Goal: Task Accomplishment & Management: Complete application form

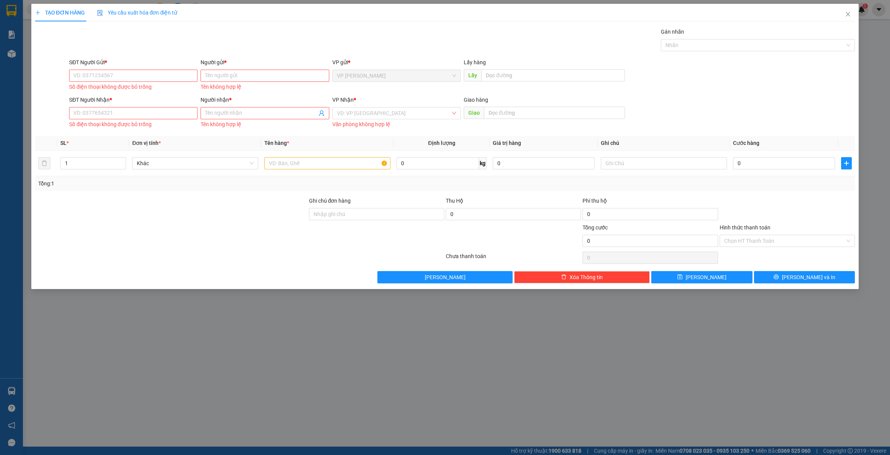
drag, startPoint x: 247, startPoint y: 413, endPoint x: 428, endPoint y: 178, distance: 296.7
click at [256, 400] on div "TẠO ĐƠN HÀNG Yêu cầu xuất hóa đơn điện tử Transit Pickup Surcharge Ids Transit …" at bounding box center [445, 227] width 890 height 455
click at [850, 13] on icon "close" at bounding box center [848, 14] width 6 height 6
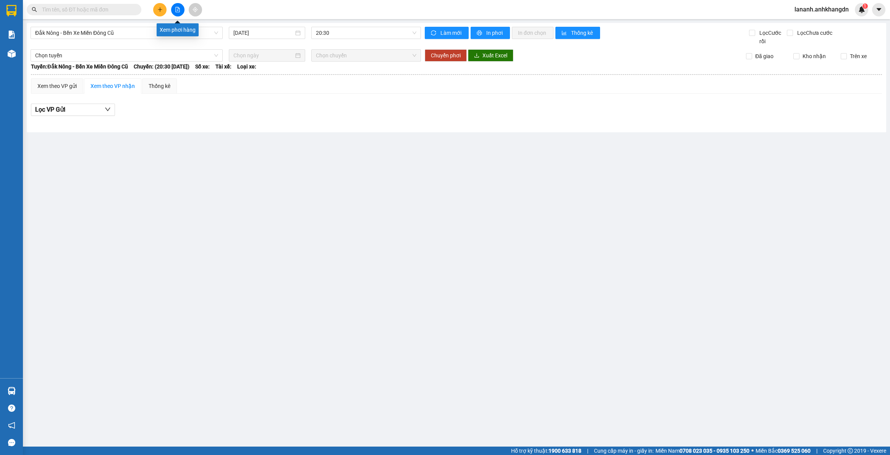
click at [176, 8] on icon "file-add" at bounding box center [177, 9] width 5 height 5
click at [178, 9] on icon "file-add" at bounding box center [177, 9] width 5 height 5
drag, startPoint x: 390, startPoint y: 34, endPoint x: 364, endPoint y: 40, distance: 26.8
click at [389, 34] on span "20:30" at bounding box center [366, 32] width 100 height 11
click at [331, 71] on div "21:30 - 74F-005.74" at bounding box center [346, 72] width 60 height 8
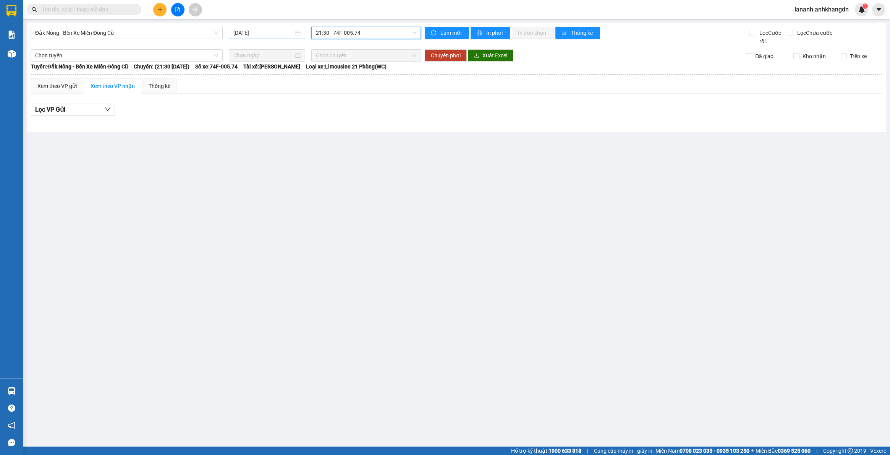
click at [272, 36] on input "[DATE]" at bounding box center [263, 33] width 60 height 8
click at [310, 88] on div "12" at bounding box center [309, 88] width 9 height 9
type input "[DATE]"
click at [339, 28] on span "20:30" at bounding box center [366, 32] width 100 height 11
drag, startPoint x: 335, startPoint y: 71, endPoint x: 421, endPoint y: 57, distance: 87.6
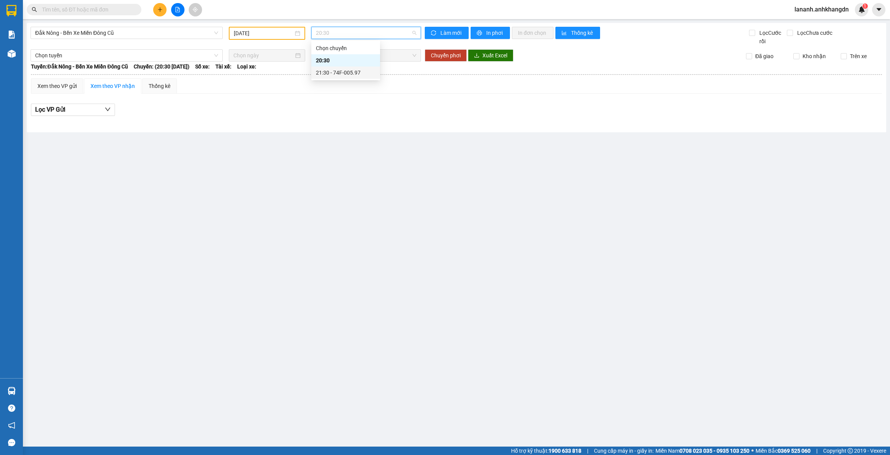
click at [341, 67] on div "21:30 - 74F-005.97" at bounding box center [345, 72] width 69 height 12
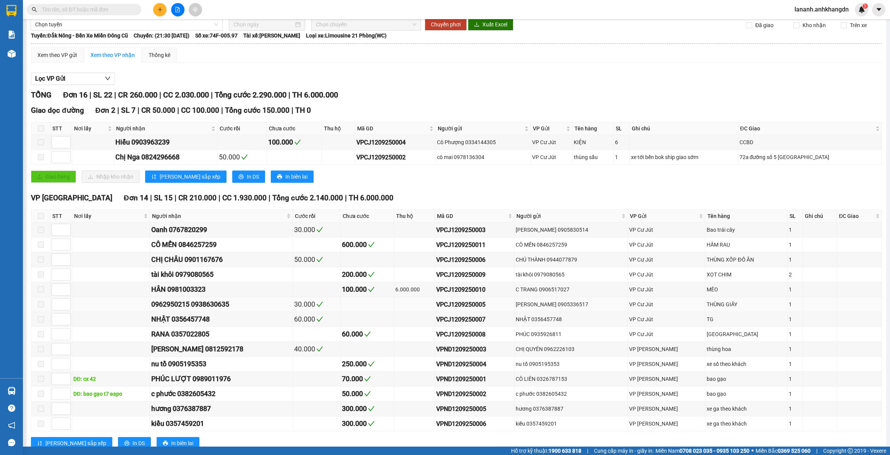
scroll to position [60, 0]
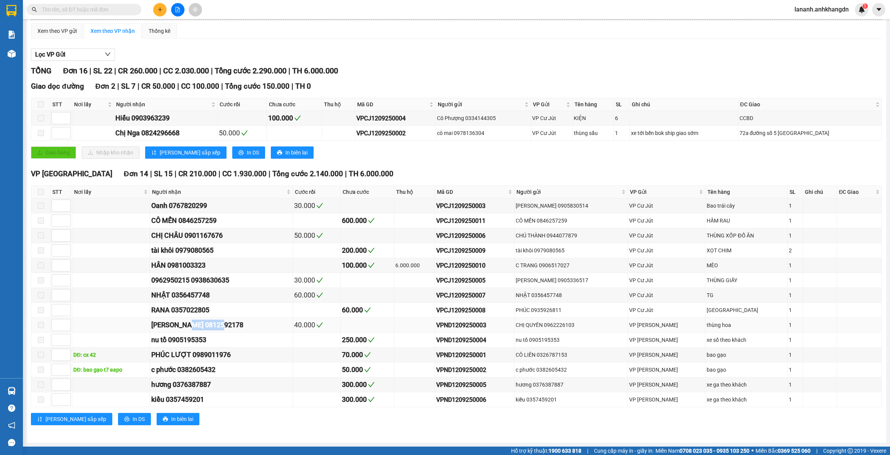
drag, startPoint x: 194, startPoint y: 324, endPoint x: 248, endPoint y: 322, distance: 53.9
click at [248, 322] on div "[PERSON_NAME] 0812592178" at bounding box center [221, 324] width 140 height 11
copy div "0812592178"
paste input "0812592178"
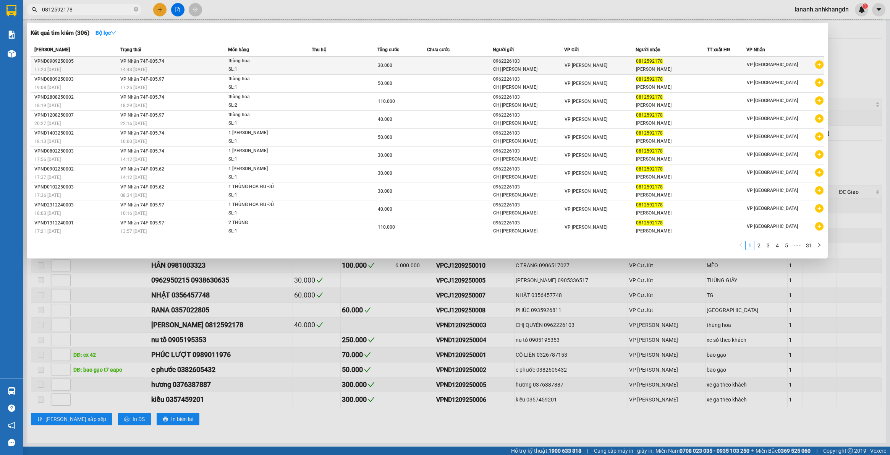
type input "0812592178"
click at [557, 63] on div "0962226103" at bounding box center [528, 61] width 71 height 8
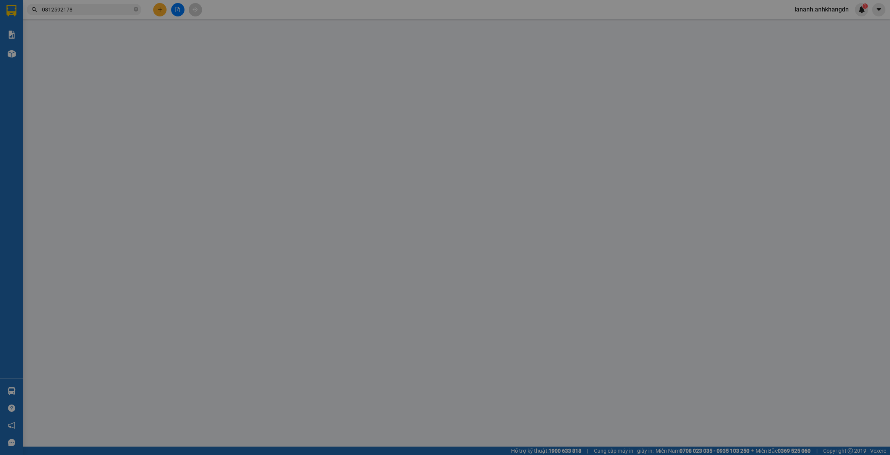
type input "0962226103"
type input "0812592178"
type input "30.000"
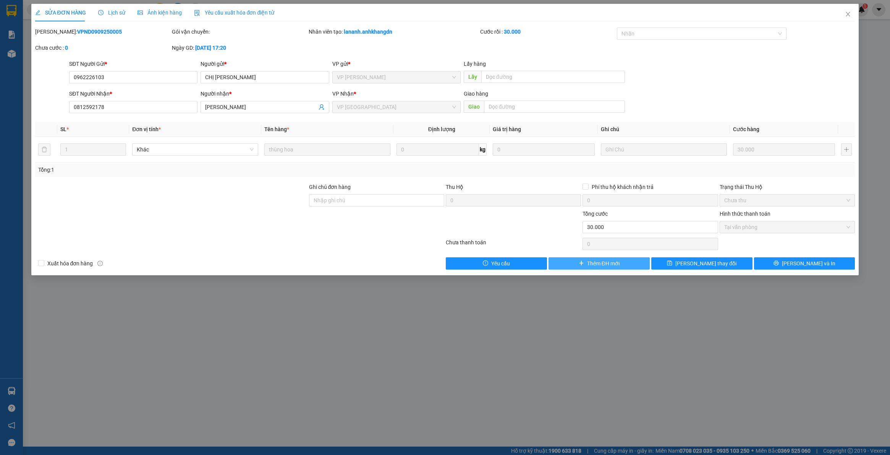
click at [594, 266] on span "Thêm ĐH mới" at bounding box center [603, 263] width 32 height 8
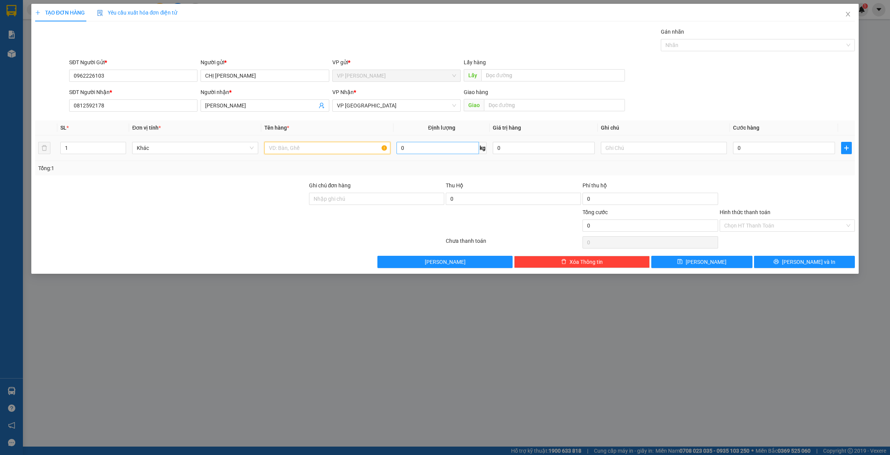
drag, startPoint x: 329, startPoint y: 148, endPoint x: 450, endPoint y: 145, distance: 120.4
click at [331, 148] on input "text" at bounding box center [327, 148] width 126 height 12
type input "thùng hoa"
click at [744, 146] on input "0" at bounding box center [784, 148] width 102 height 12
type input "5"
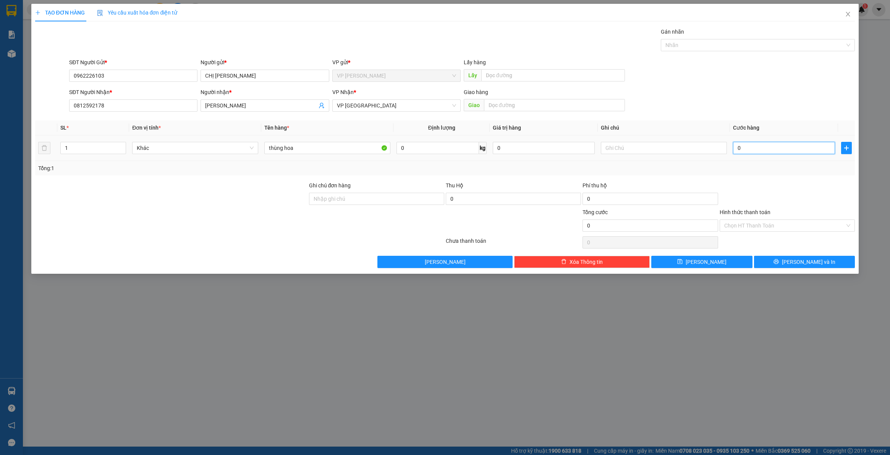
type input "5"
type input "50"
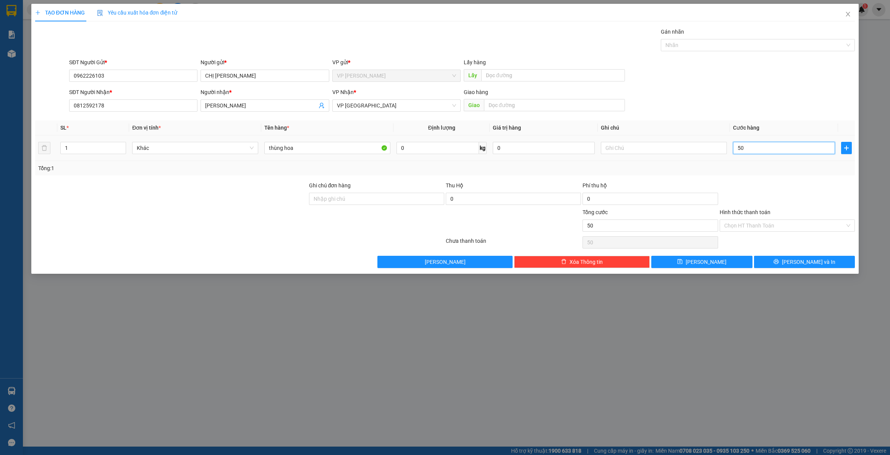
type input "500"
type input "5.000"
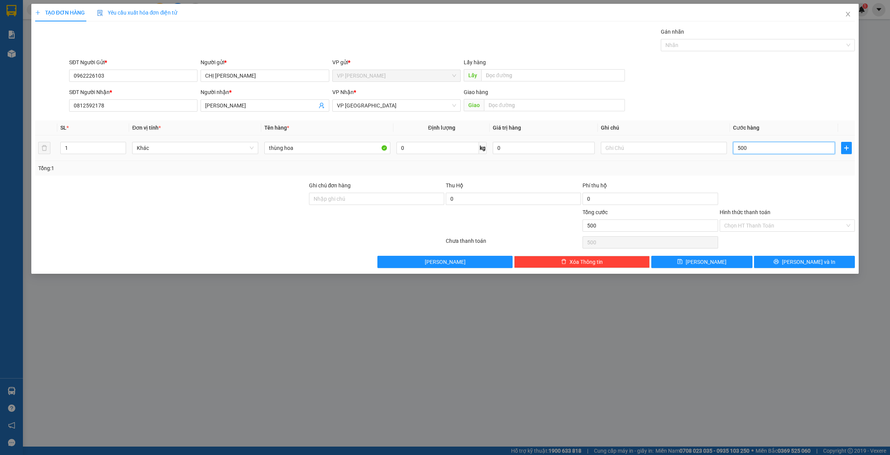
type input "5.000"
type input "50.000"
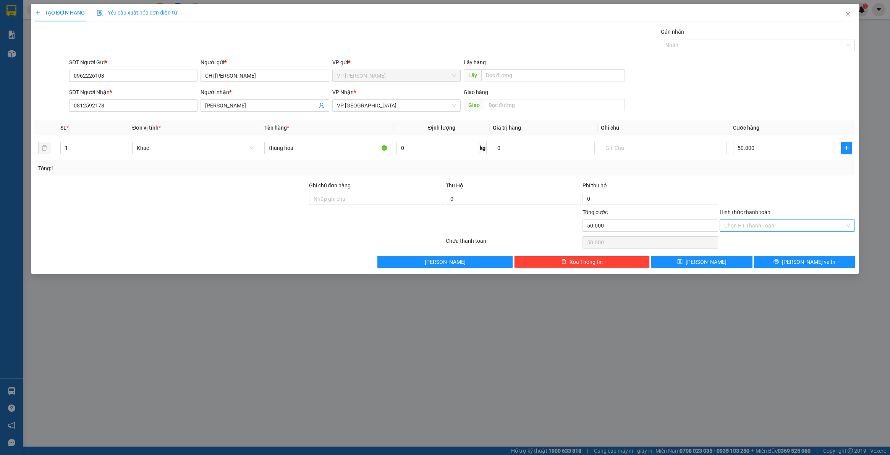
click at [736, 225] on input "Hình thức thanh toán" at bounding box center [784, 225] width 121 height 11
click at [734, 241] on div "Tại văn phòng" at bounding box center [787, 241] width 126 height 8
type input "0"
click at [724, 262] on button "[PERSON_NAME]" at bounding box center [701, 262] width 101 height 12
type input "0"
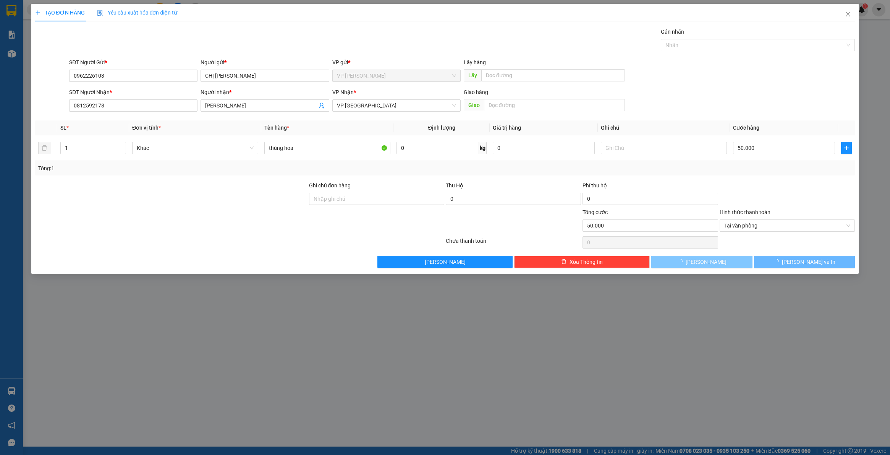
type input "0"
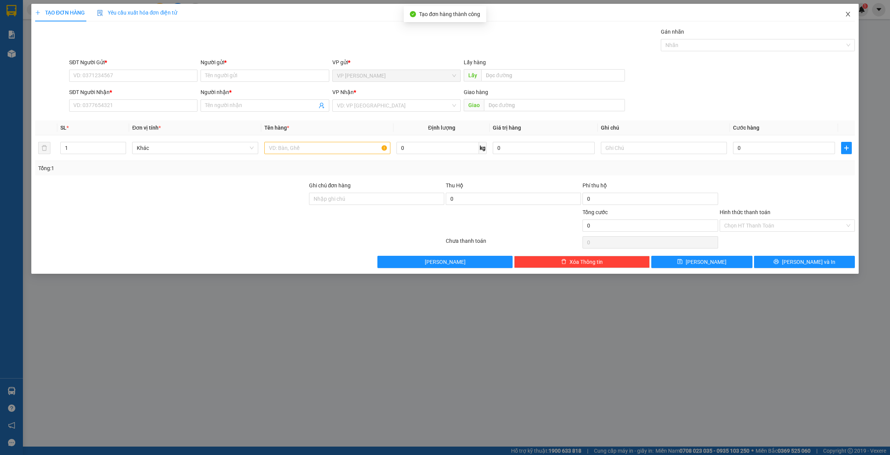
click at [849, 15] on icon "close" at bounding box center [848, 14] width 6 height 6
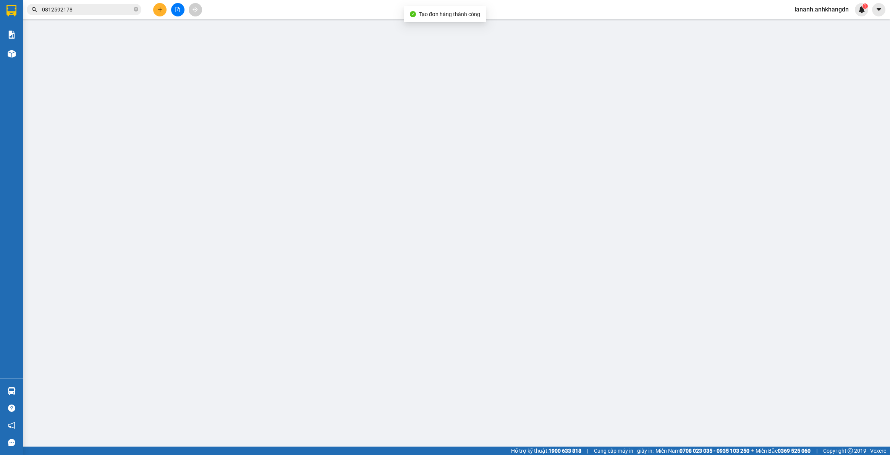
type input "0962226103"
type input "0812592178"
type input "30.000"
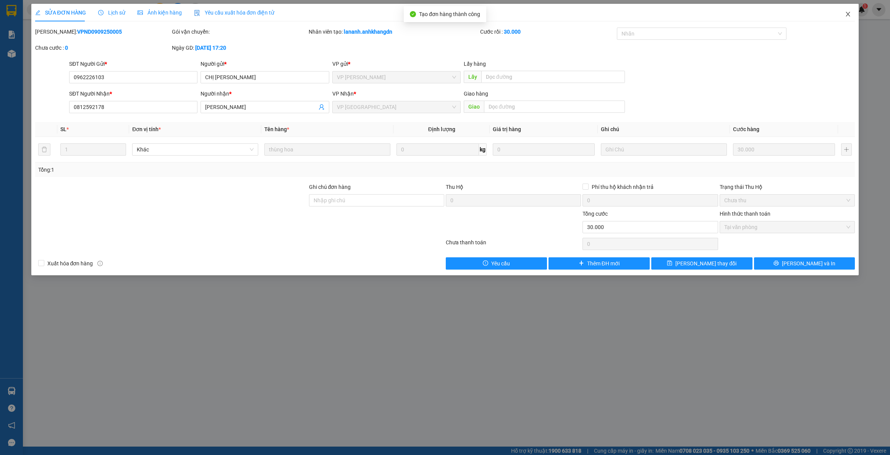
click at [846, 16] on icon "close" at bounding box center [848, 14] width 6 height 6
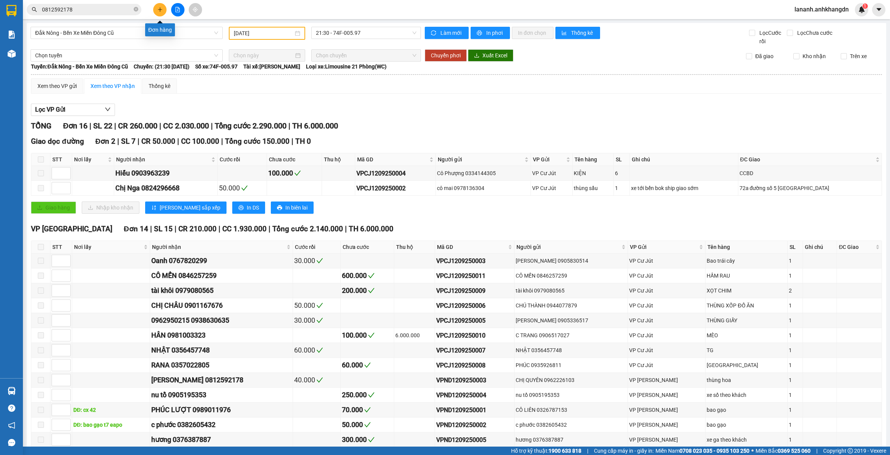
click at [157, 6] on button at bounding box center [159, 9] width 13 height 13
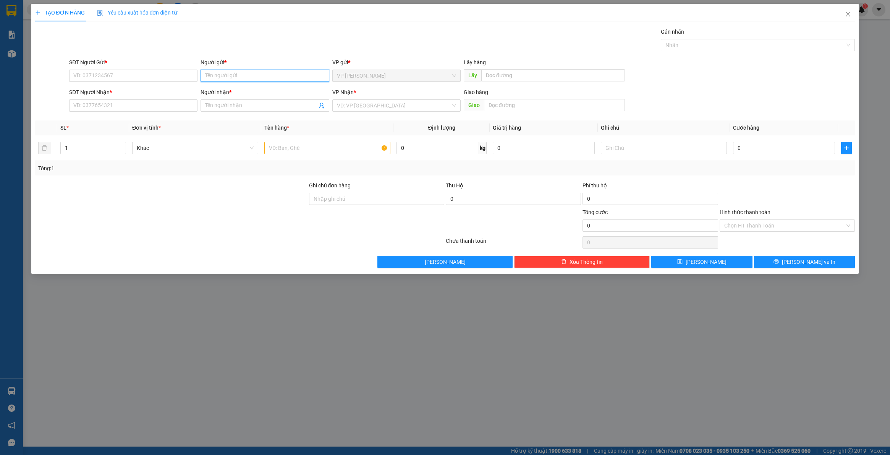
click at [252, 77] on input "Người gửi *" at bounding box center [265, 76] width 128 height 12
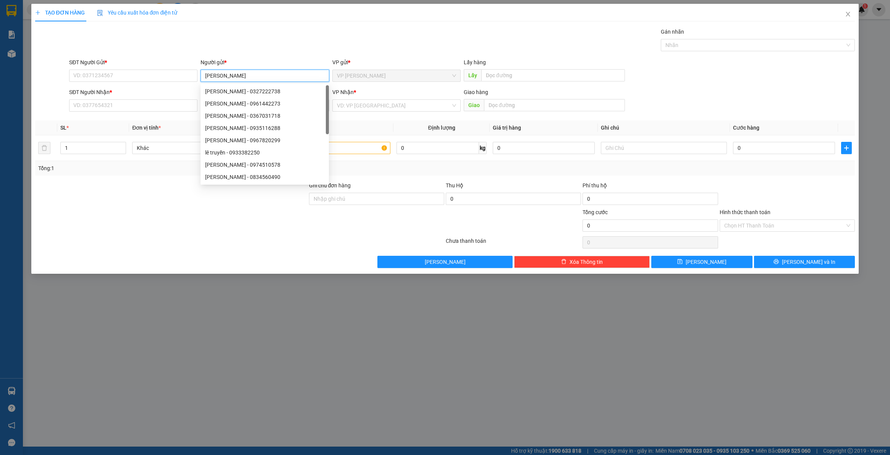
type input "[PERSON_NAME]"
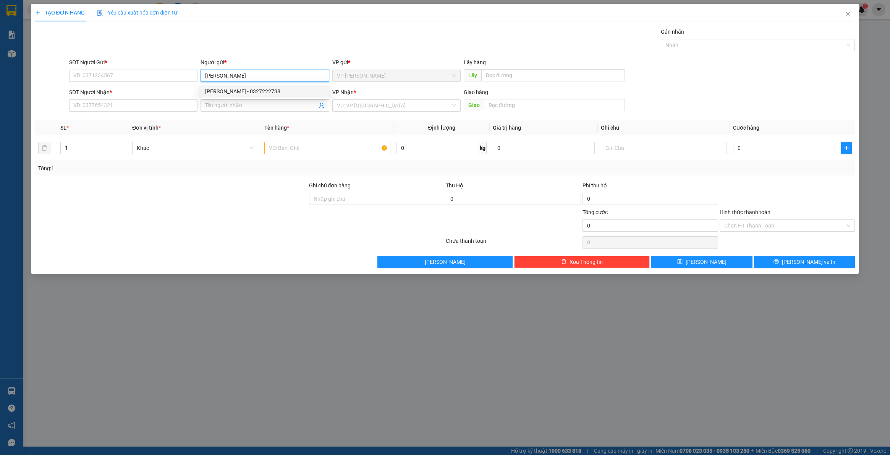
click at [249, 88] on div "[PERSON_NAME] - 0327222738" at bounding box center [264, 91] width 119 height 8
type input "0327222738"
type input "[PERSON_NAME]"
click at [850, 14] on icon "close" at bounding box center [848, 14] width 6 height 6
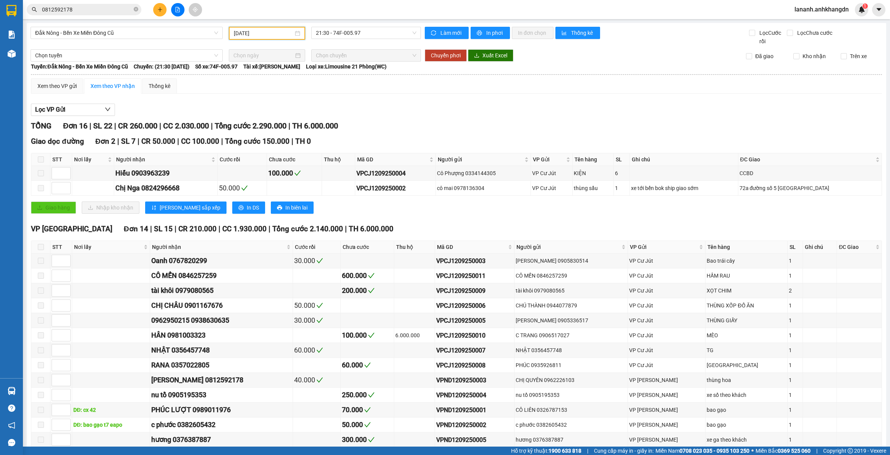
click at [264, 35] on input "[DATE]" at bounding box center [264, 33] width 60 height 8
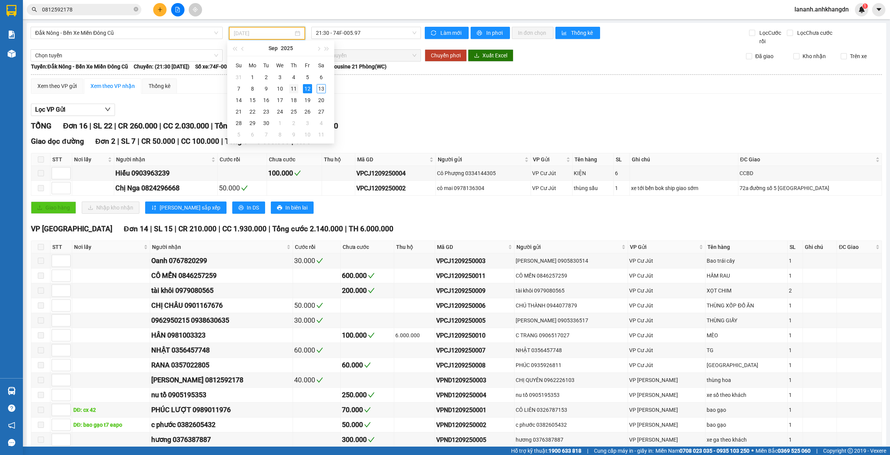
click at [290, 88] on div "11" at bounding box center [293, 88] width 9 height 9
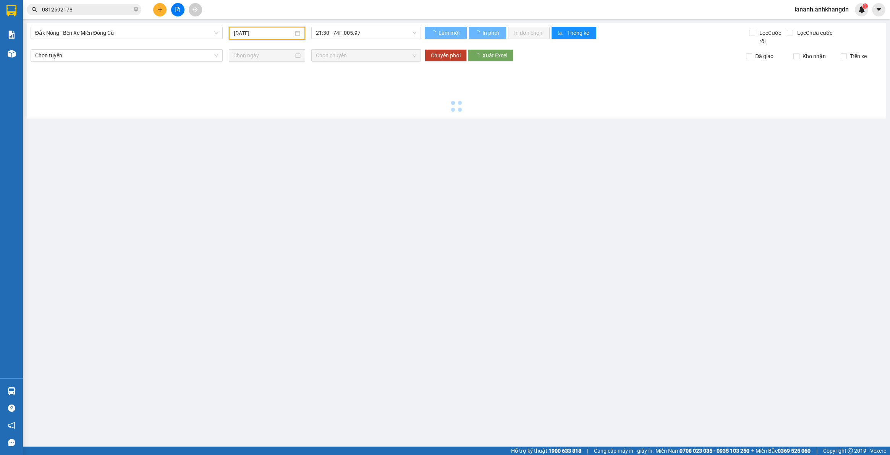
type input "[DATE]"
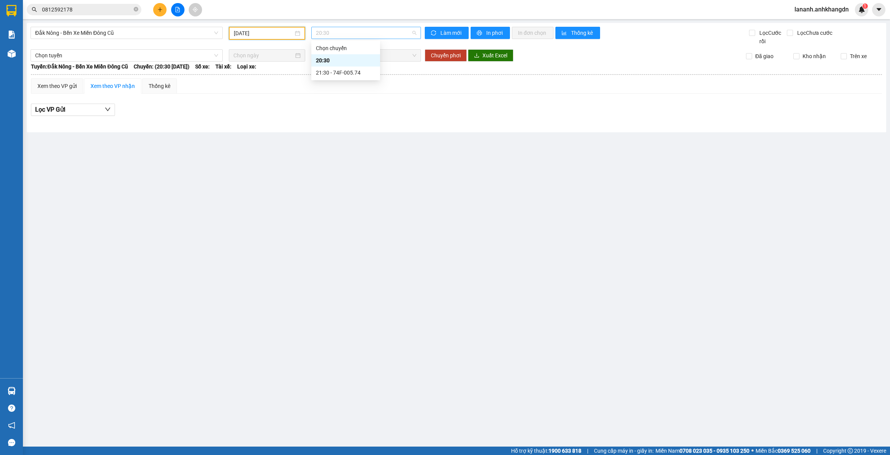
click at [343, 32] on span "20:30" at bounding box center [366, 32] width 100 height 11
click at [337, 71] on div "21:30 - 74F-005.74" at bounding box center [346, 72] width 60 height 8
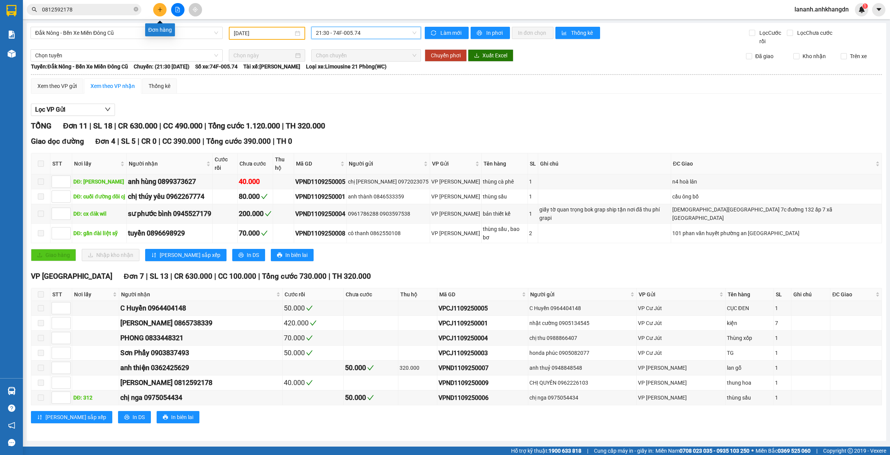
click at [165, 12] on button at bounding box center [159, 9] width 13 height 13
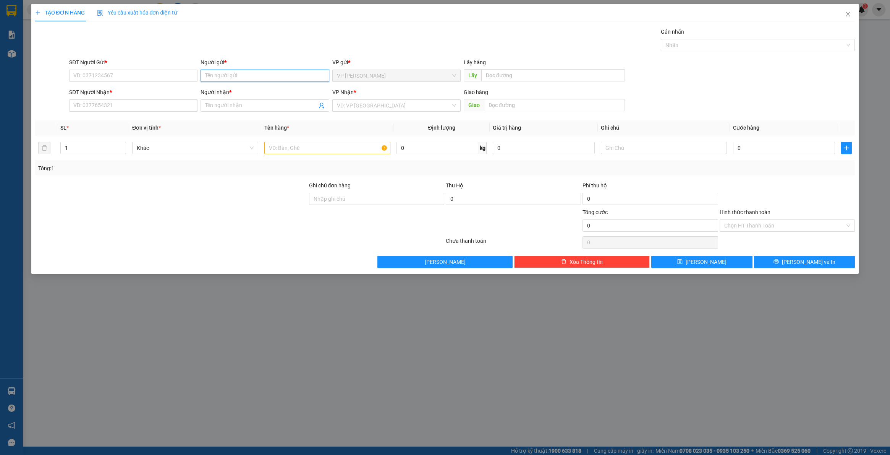
drag, startPoint x: 218, startPoint y: 78, endPoint x: 229, endPoint y: 69, distance: 14.6
click at [220, 77] on input "Người gửi *" at bounding box center [265, 76] width 128 height 12
type input "[PERSON_NAME]"
click at [373, 100] on input "search" at bounding box center [394, 105] width 114 height 11
click at [244, 76] on input "[PERSON_NAME]" at bounding box center [265, 76] width 128 height 12
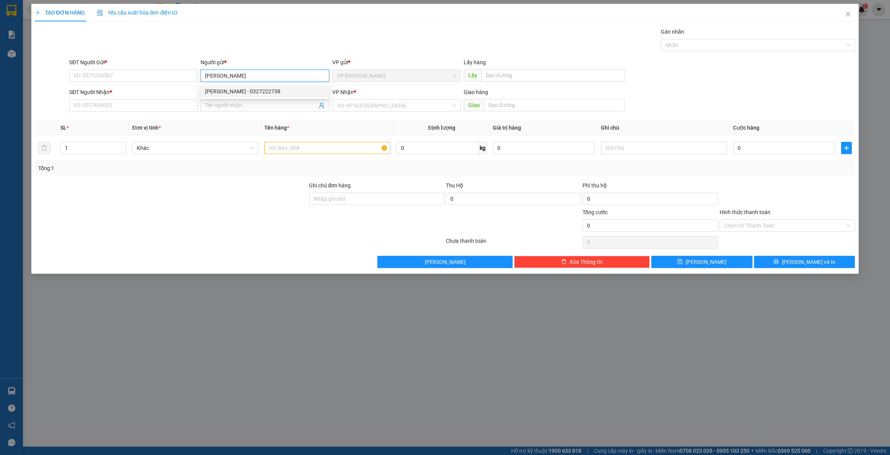
click at [249, 88] on div "[PERSON_NAME] - 0327222738" at bounding box center [264, 91] width 119 height 8
type input "0327222738"
click at [352, 108] on input "search" at bounding box center [394, 105] width 114 height 11
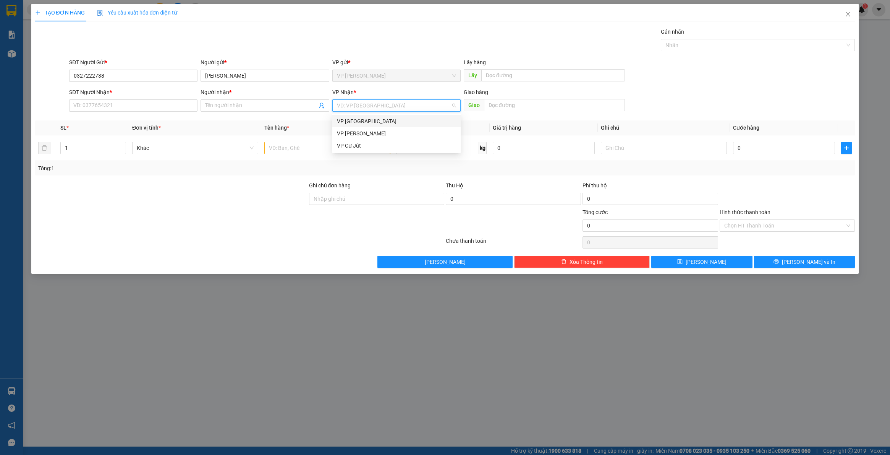
click at [370, 121] on div "VP [GEOGRAPHIC_DATA]" at bounding box center [396, 121] width 119 height 8
click at [345, 149] on input "text" at bounding box center [327, 148] width 126 height 12
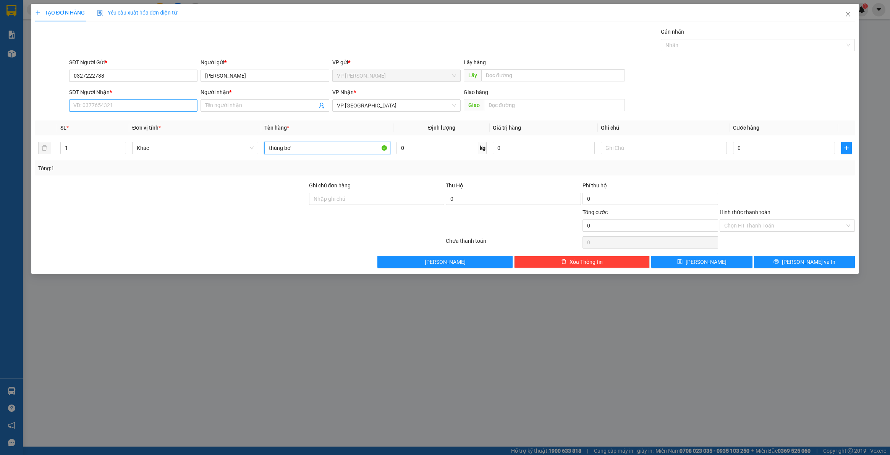
type input "thùng bơ"
click at [119, 107] on input "SĐT Người Nhận *" at bounding box center [133, 105] width 128 height 12
click at [108, 123] on div "0396114469 - chị hạnh" at bounding box center [133, 121] width 119 height 8
type input "0396114469"
type input "chị [PERSON_NAME]"
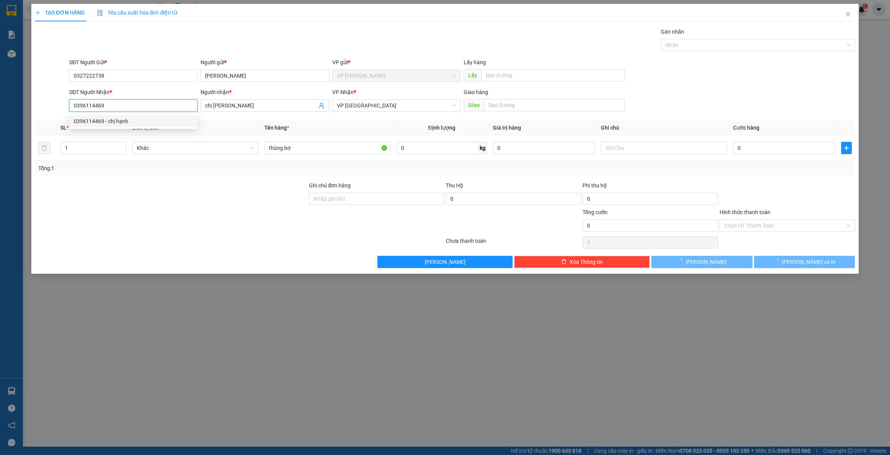
type input "30.000"
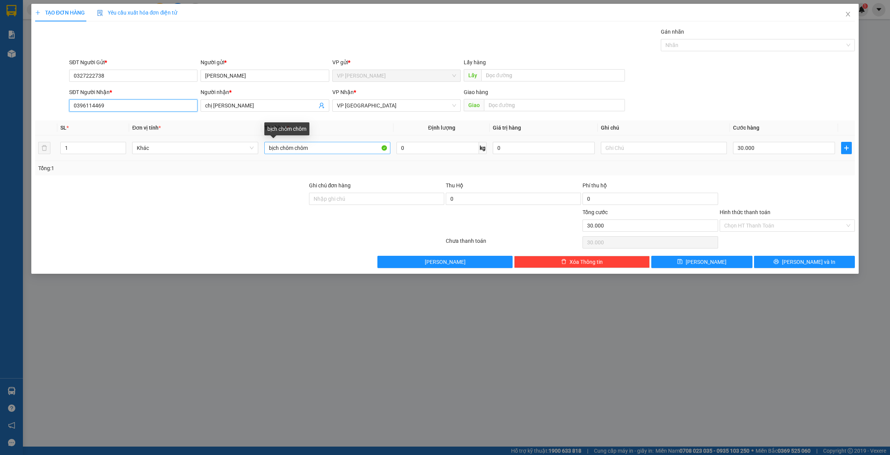
type input "0396114469"
click at [311, 150] on input "bịch chôm chôm" at bounding box center [327, 148] width 126 height 12
type input "b"
type input "y"
type input "thùng bơ"
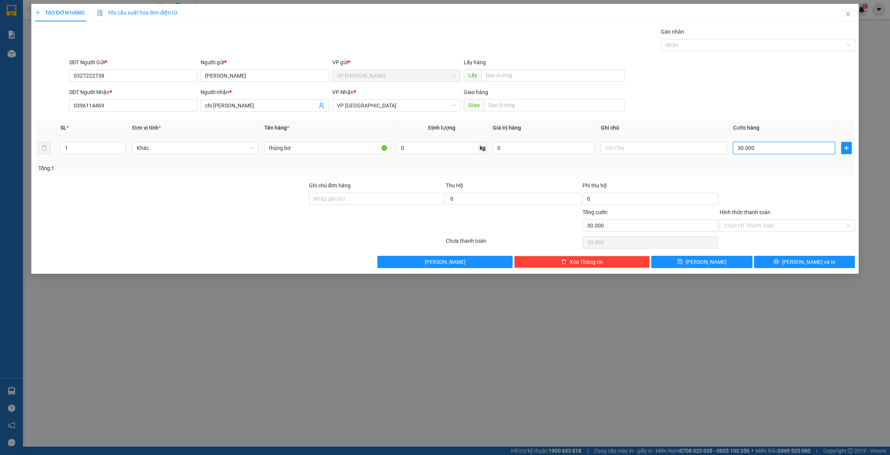
click at [759, 147] on input "30.000" at bounding box center [784, 148] width 102 height 12
type input "5"
type input "50"
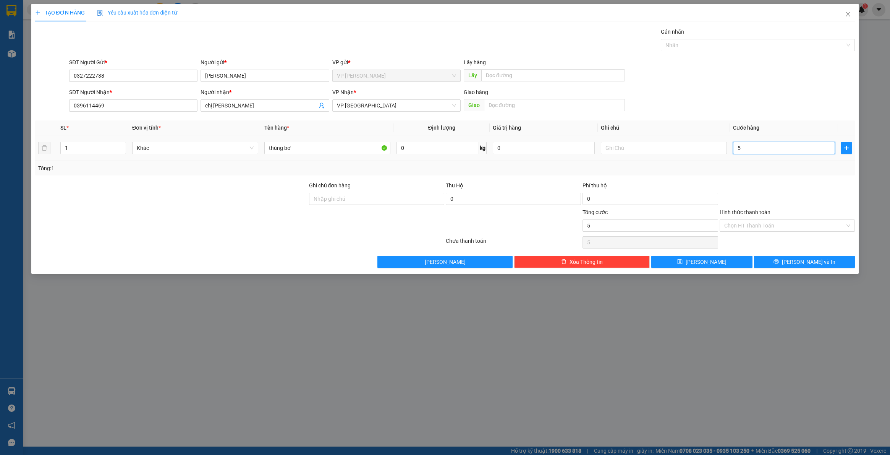
type input "50"
type input "500"
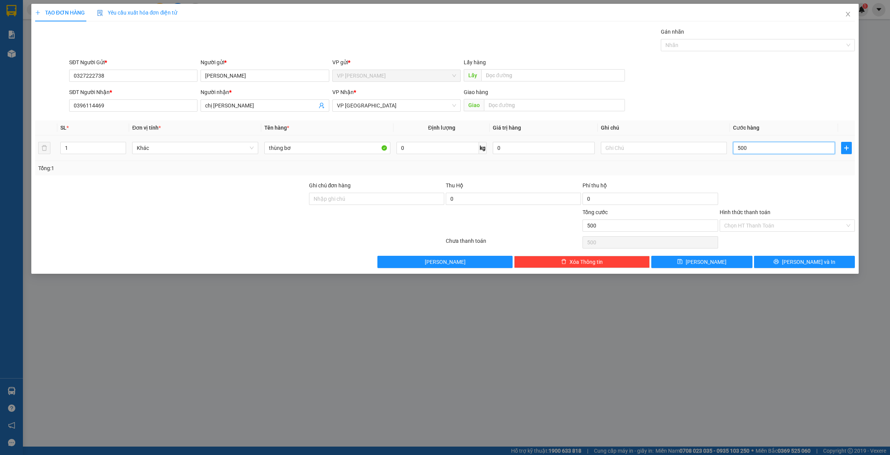
type input "5.000"
type input "50.000"
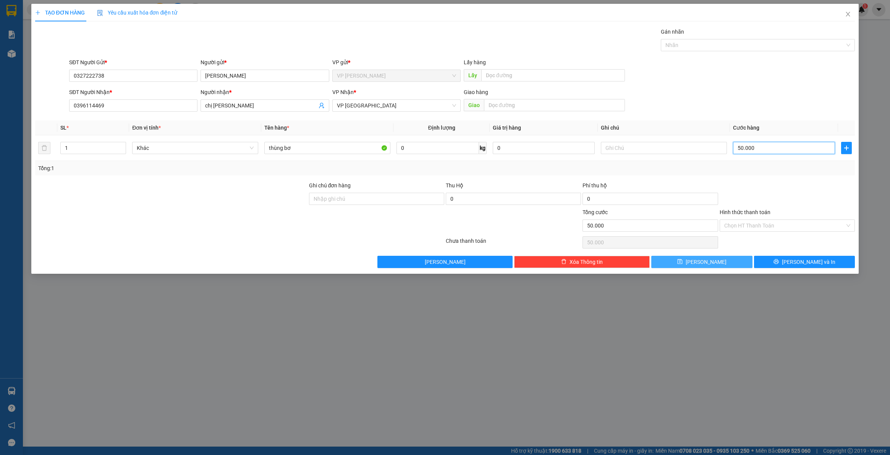
type input "50.000"
click at [705, 265] on span "[PERSON_NAME]" at bounding box center [706, 262] width 41 height 8
type input "0"
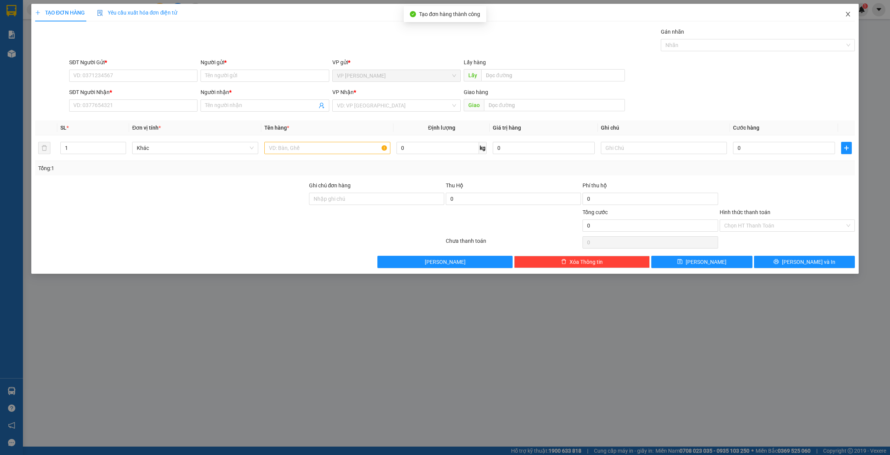
click at [847, 14] on icon "close" at bounding box center [848, 14] width 6 height 6
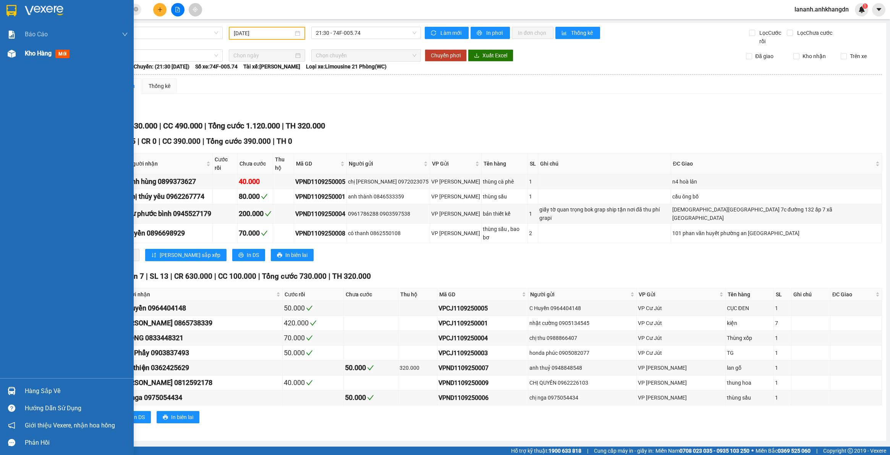
click at [48, 58] on div "Kho hàng mới" at bounding box center [49, 54] width 48 height 10
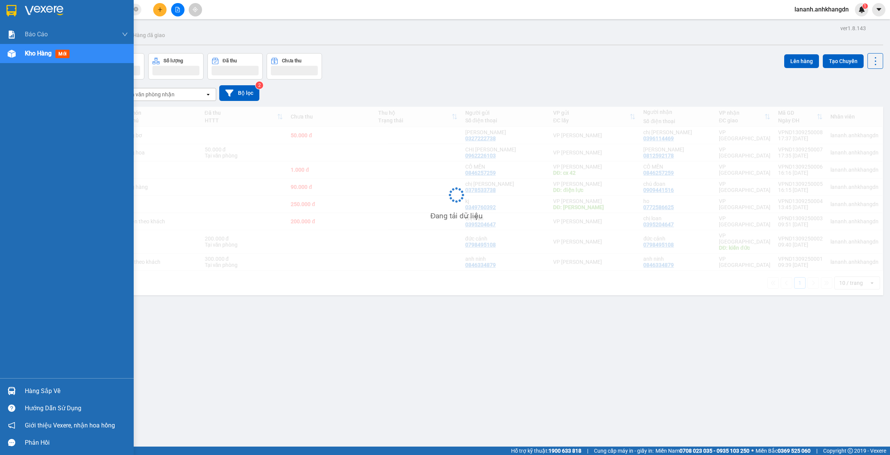
click at [52, 52] on span "Kho hàng" at bounding box center [38, 53] width 27 height 7
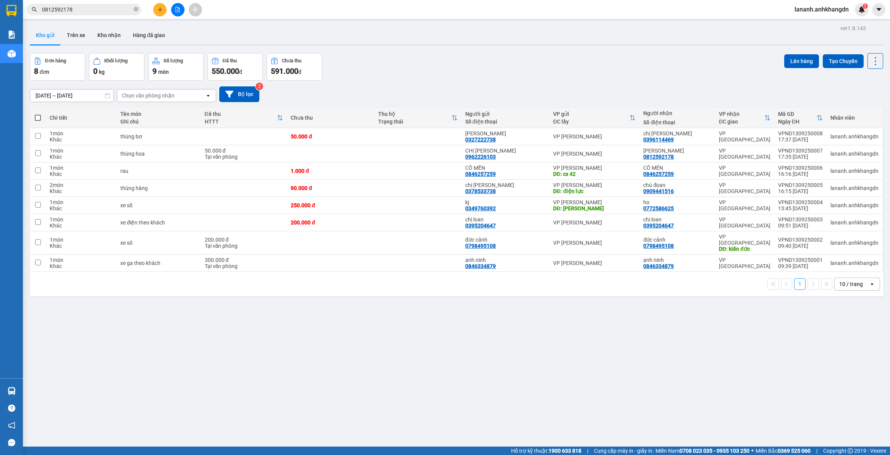
click at [41, 117] on label at bounding box center [38, 118] width 8 height 8
click at [38, 114] on input "checkbox" at bounding box center [38, 114] width 0 height 0
checkbox input "true"
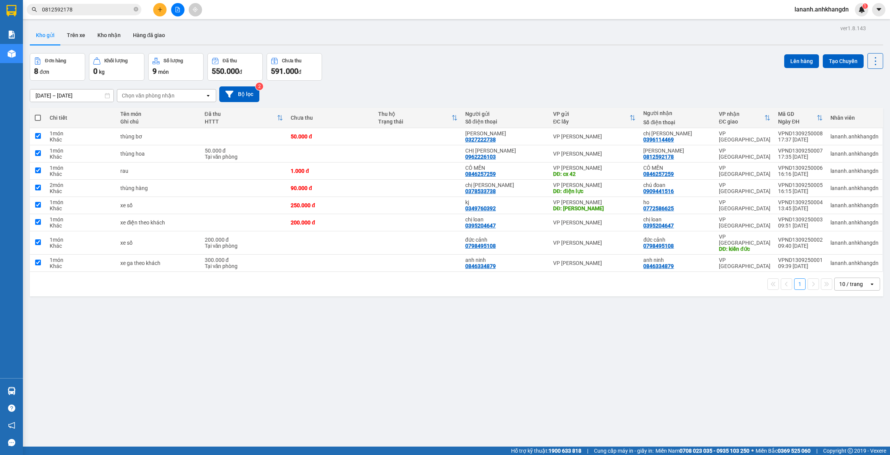
checkbox input "true"
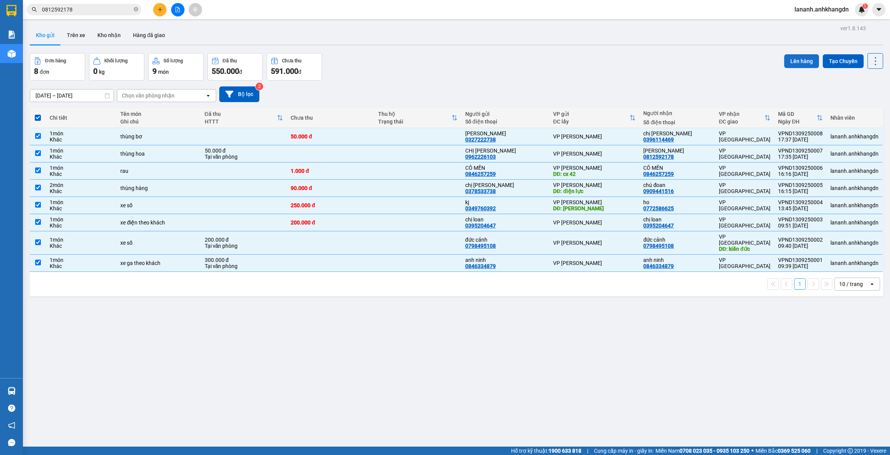
click at [794, 62] on button "Lên hàng" at bounding box center [801, 61] width 35 height 14
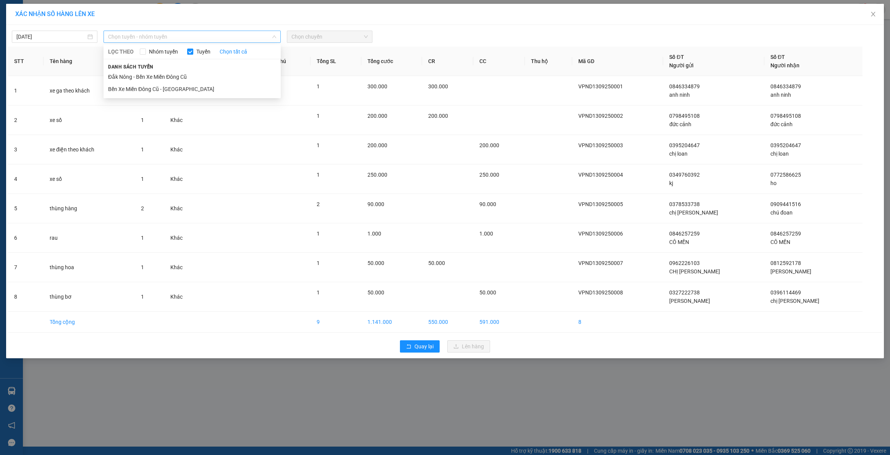
click at [135, 31] on span "Chọn tuyến - nhóm tuyến" at bounding box center [192, 36] width 168 height 11
click at [151, 78] on li "Đắk Nông - Bến Xe Miền Đông Cũ" at bounding box center [192, 77] width 177 height 12
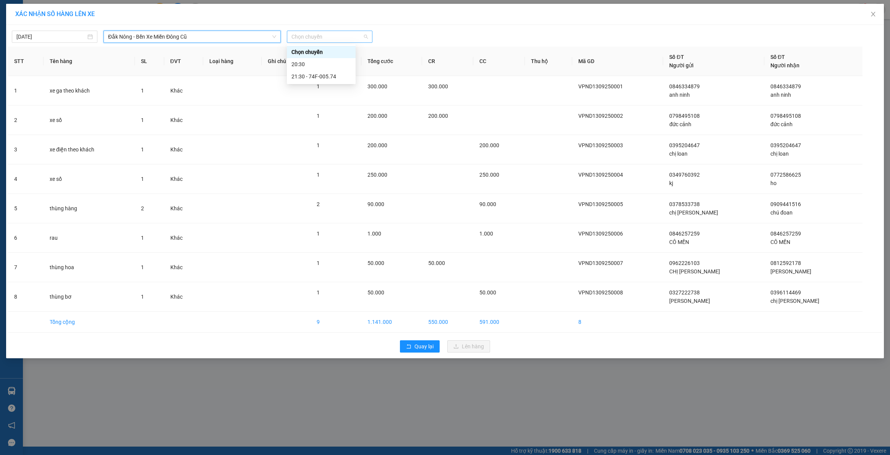
click at [322, 35] on span "Chọn chuyến" at bounding box center [330, 36] width 76 height 11
click at [326, 75] on div "21:30 - 74F-005.74" at bounding box center [322, 76] width 60 height 8
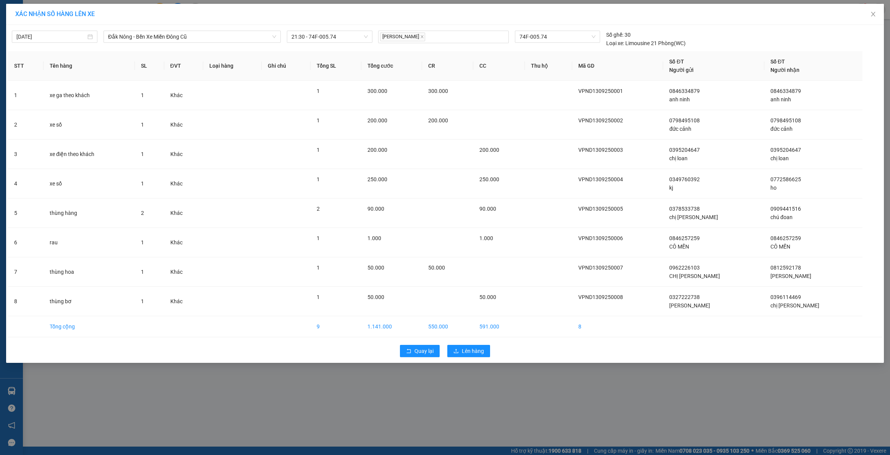
drag, startPoint x: 482, startPoint y: 358, endPoint x: 481, endPoint y: 353, distance: 5.4
click at [482, 358] on div "Quay lại Lên hàng" at bounding box center [445, 351] width 874 height 20
click at [481, 352] on span "Lên hàng" at bounding box center [473, 351] width 22 height 8
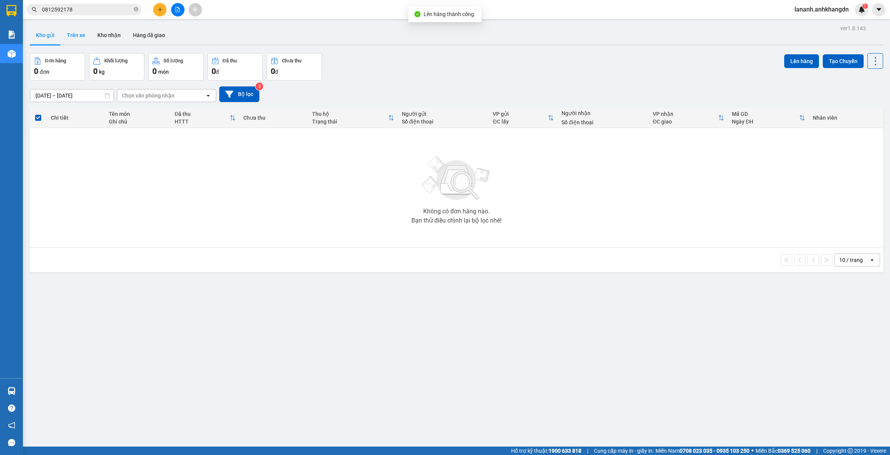
click at [75, 37] on button "Trên xe" at bounding box center [76, 35] width 31 height 18
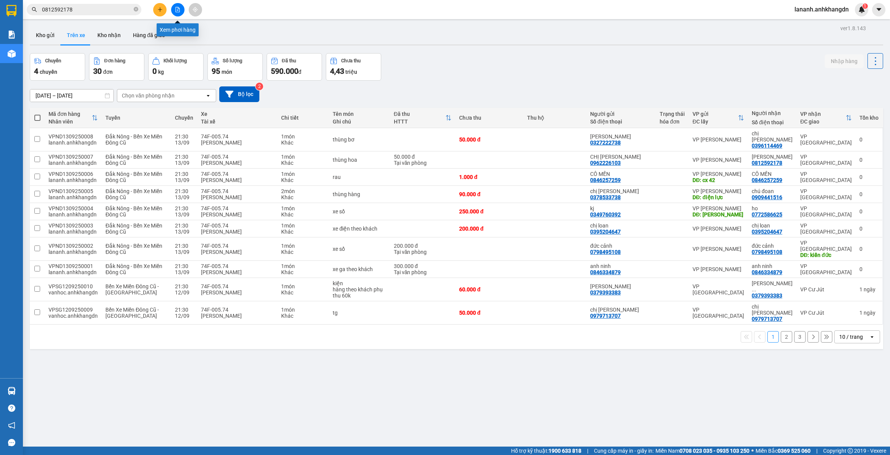
click at [182, 11] on button at bounding box center [177, 9] width 13 height 13
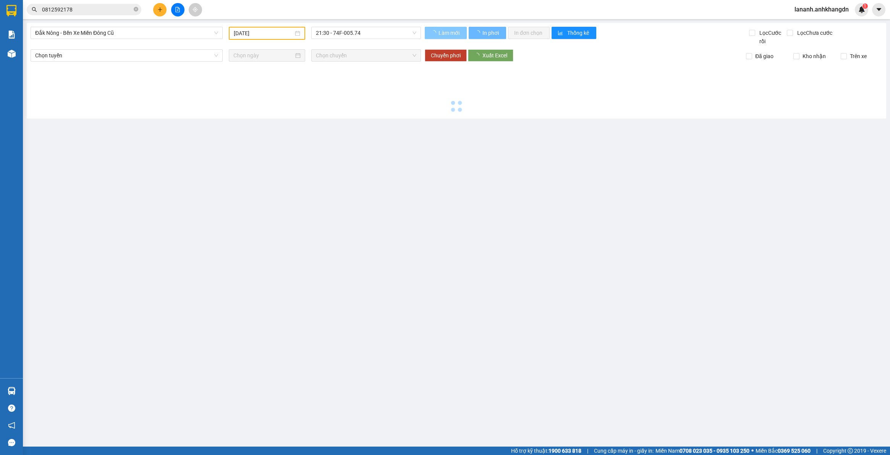
type input "[DATE]"
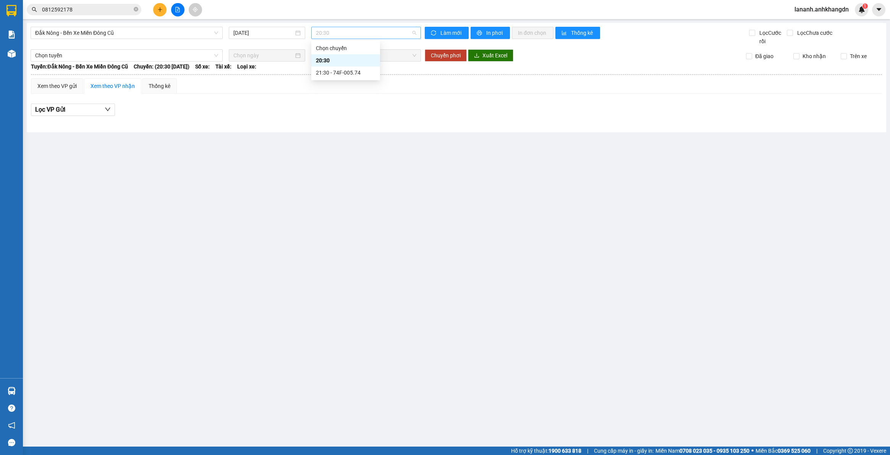
click at [385, 33] on span "20:30" at bounding box center [366, 32] width 100 height 11
click at [361, 71] on div "21:30 - 74F-005.74" at bounding box center [346, 72] width 60 height 8
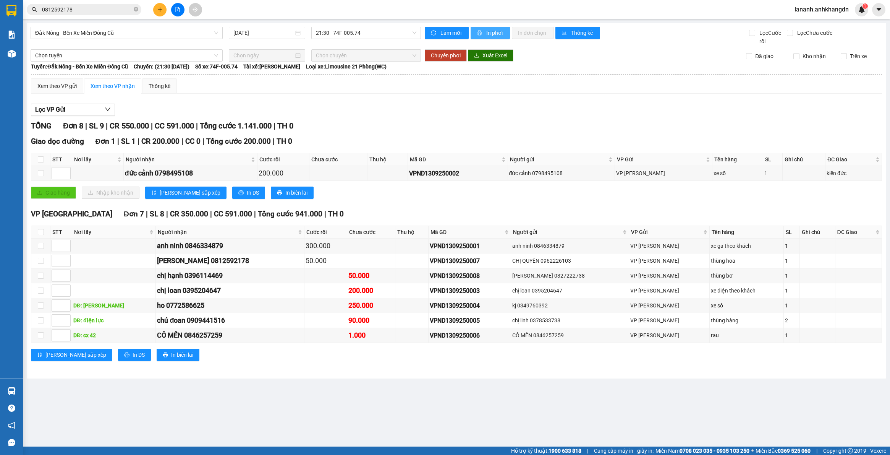
click at [494, 28] on button "In phơi" at bounding box center [490, 33] width 39 height 12
click at [158, 9] on icon "plus" at bounding box center [159, 9] width 5 height 5
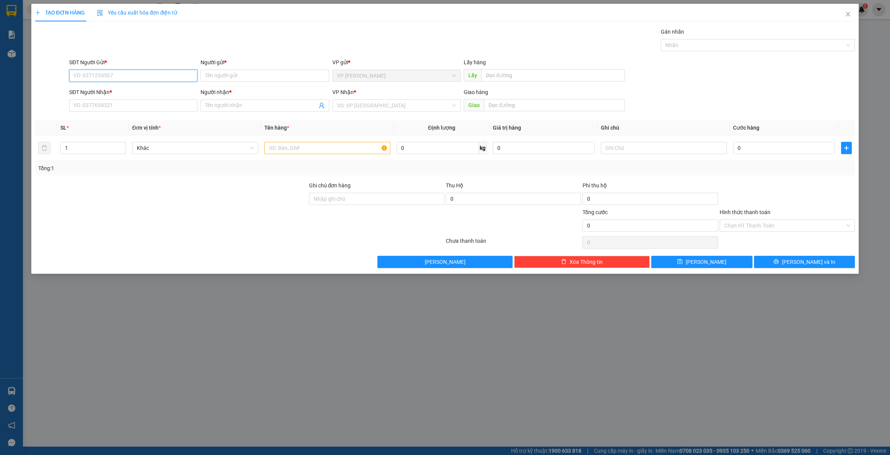
click at [155, 80] on input "SĐT Người Gửi *" at bounding box center [133, 76] width 128 height 12
click at [136, 92] on div "0394399365 - chị [PERSON_NAME]" at bounding box center [133, 91] width 119 height 8
type input "0394399365"
type input "chị [PERSON_NAME]"
type input "0971684253"
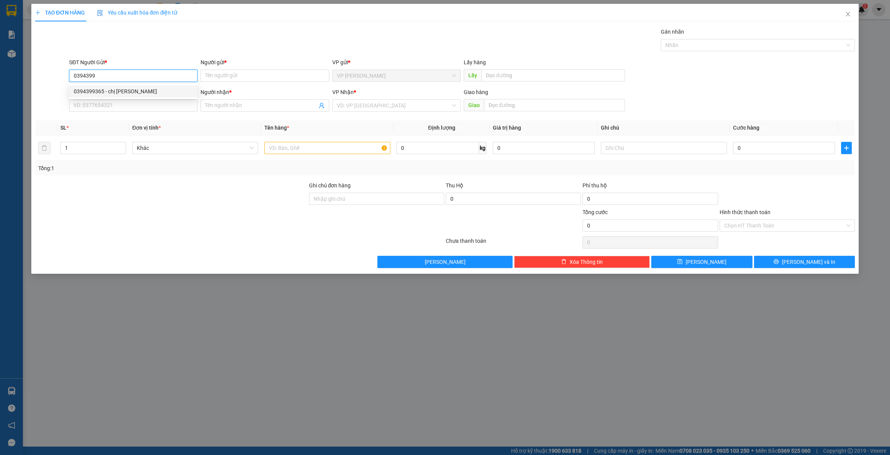
type input "chị [PERSON_NAME]"
type input "n3 [GEOGRAPHIC_DATA]"
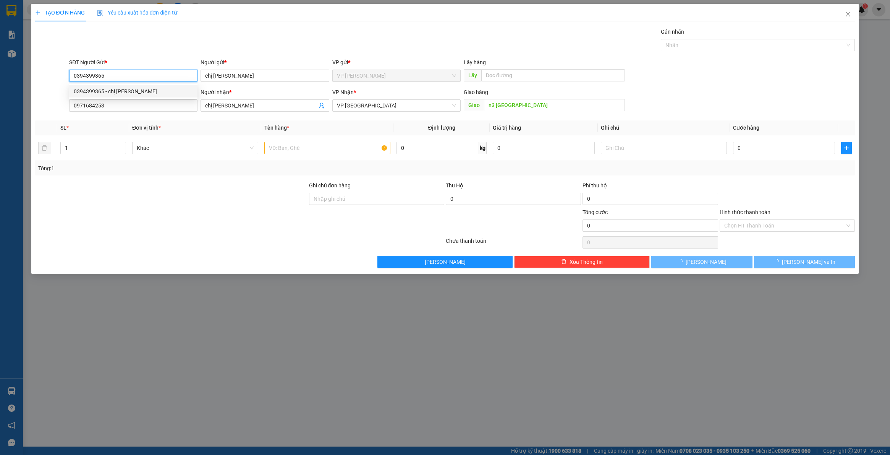
type input "250.000"
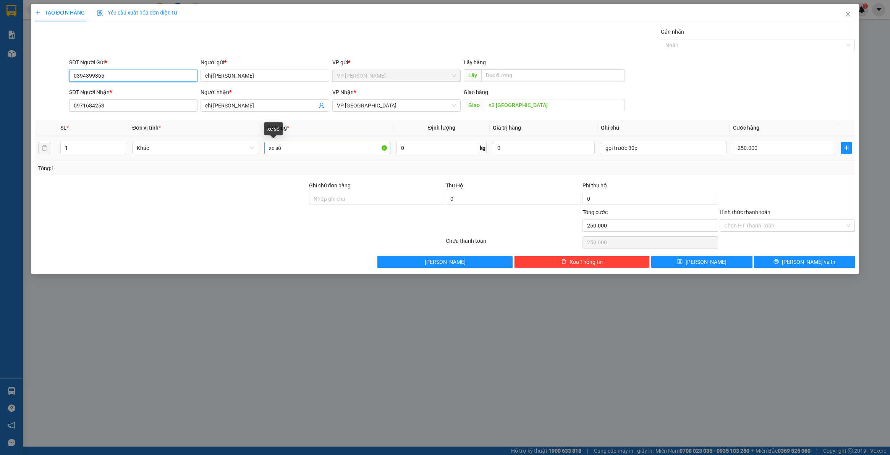
type input "0394399365"
drag, startPoint x: 314, startPoint y: 147, endPoint x: 176, endPoint y: 161, distance: 139.0
click at [176, 160] on tr "1 Khác xe số 0 kg 0 gọi trước 30p 250.000" at bounding box center [445, 148] width 820 height 26
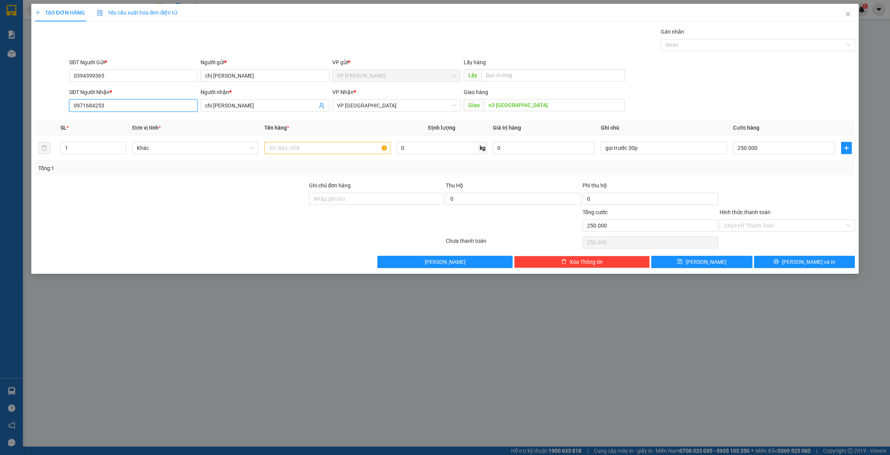
drag, startPoint x: 115, startPoint y: 102, endPoint x: -9, endPoint y: 118, distance: 124.7
click at [0, 118] on html "Kết quả tìm kiếm ( 306 ) Bộ lọc Mã ĐH Trạng thái Món hàng Thu hộ Tổng cước Chưa…" at bounding box center [445, 227] width 890 height 455
type input "0967967923"
drag, startPoint x: 255, startPoint y: 106, endPoint x: 257, endPoint y: 102, distance: 3.9
click at [255, 104] on input "chị [PERSON_NAME]" at bounding box center [261, 105] width 112 height 8
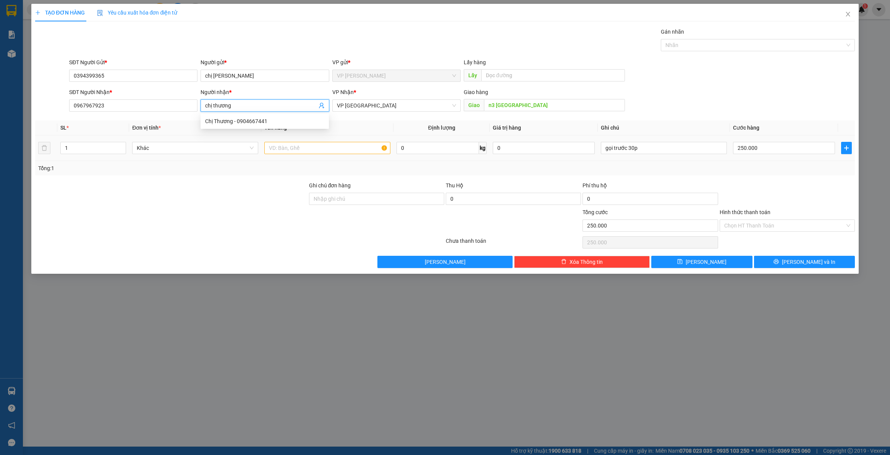
type input "chị thương"
click at [306, 148] on input "text" at bounding box center [327, 148] width 126 height 12
type input "bao gạo"
click at [782, 151] on input "250.000" at bounding box center [784, 148] width 102 height 12
type input "5"
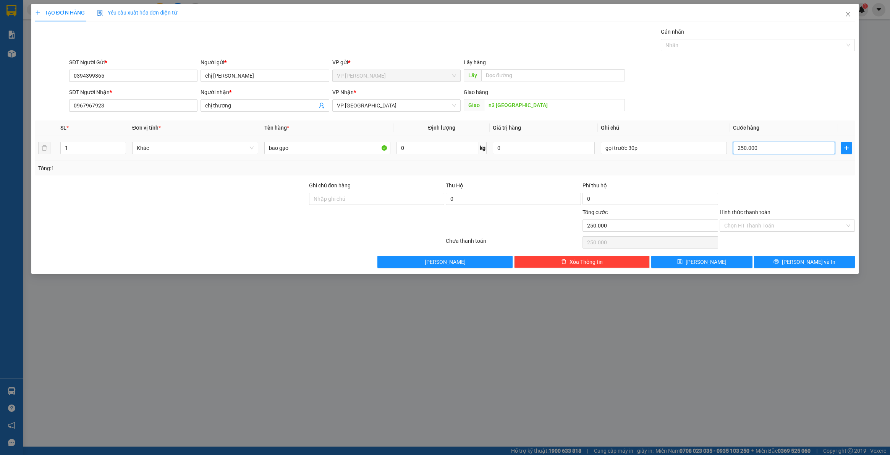
type input "5"
type input "50"
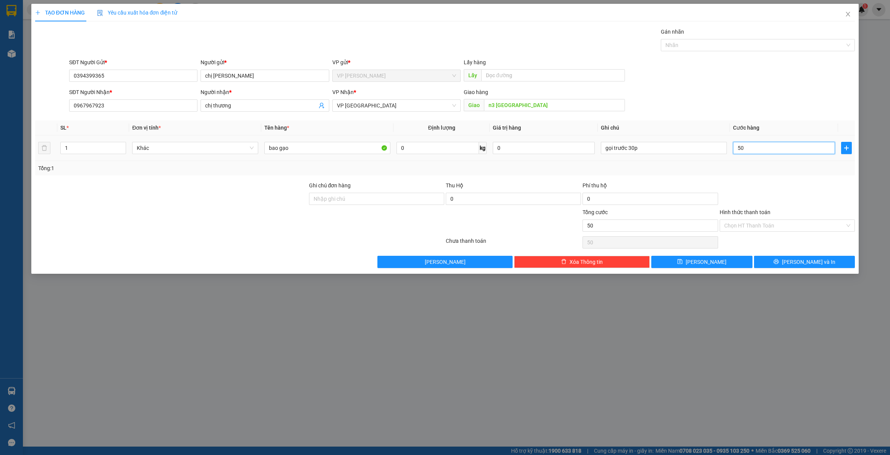
type input "500"
type input "5.000"
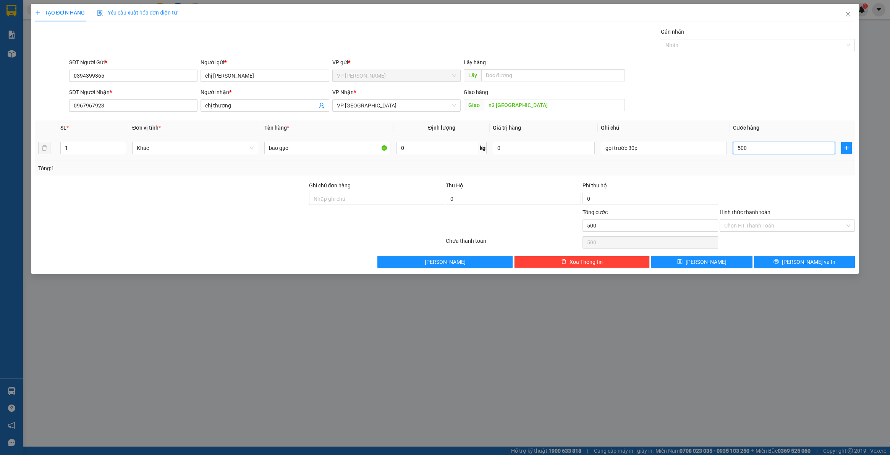
type input "5.000"
type input "50.000"
click at [708, 262] on span "[PERSON_NAME]" at bounding box center [706, 262] width 41 height 8
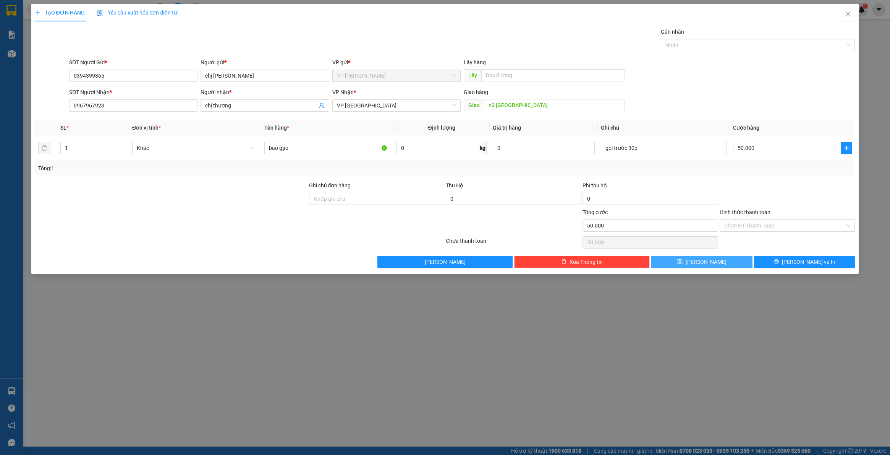
type input "0"
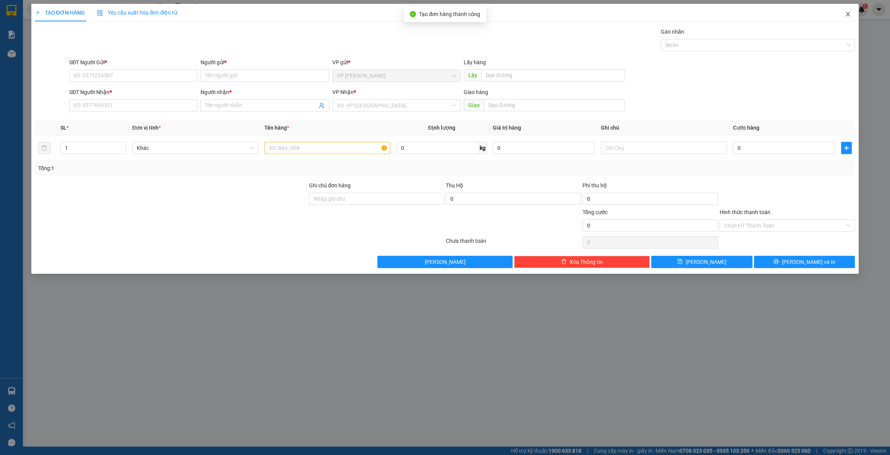
click at [847, 14] on icon "close" at bounding box center [848, 14] width 6 height 6
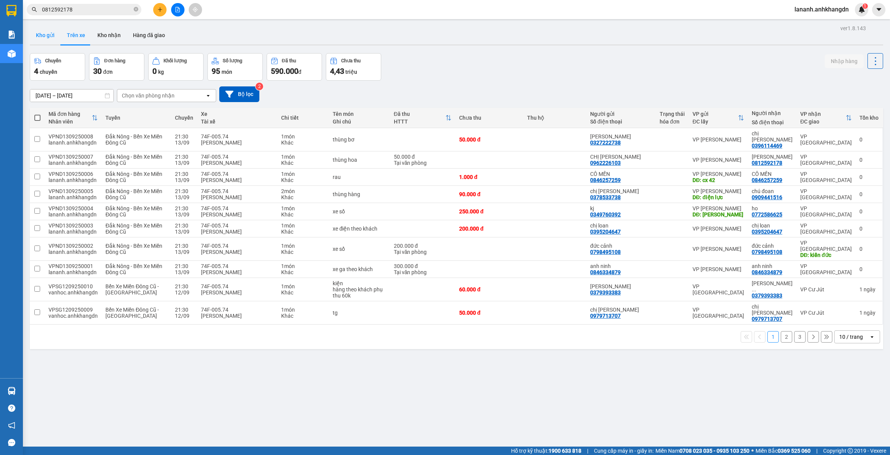
click at [50, 37] on button "Kho gửi" at bounding box center [45, 35] width 31 height 18
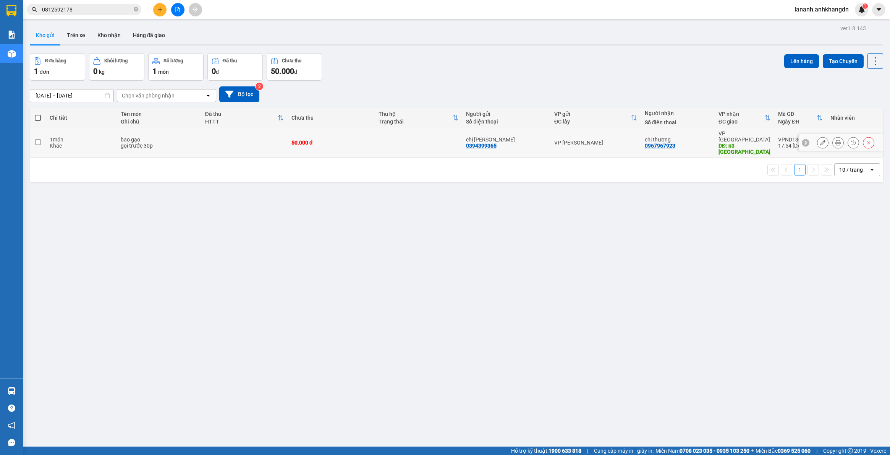
click at [39, 139] on input "checkbox" at bounding box center [38, 142] width 6 height 6
checkbox input "true"
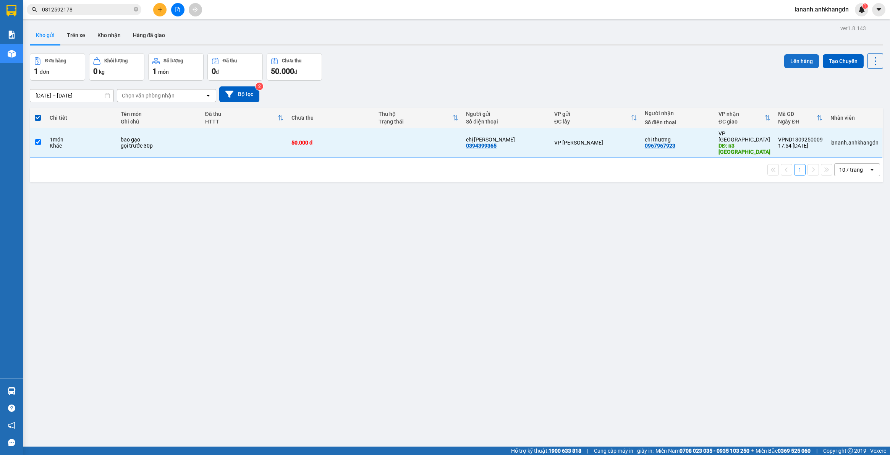
click at [808, 58] on button "Lên hàng" at bounding box center [801, 61] width 35 height 14
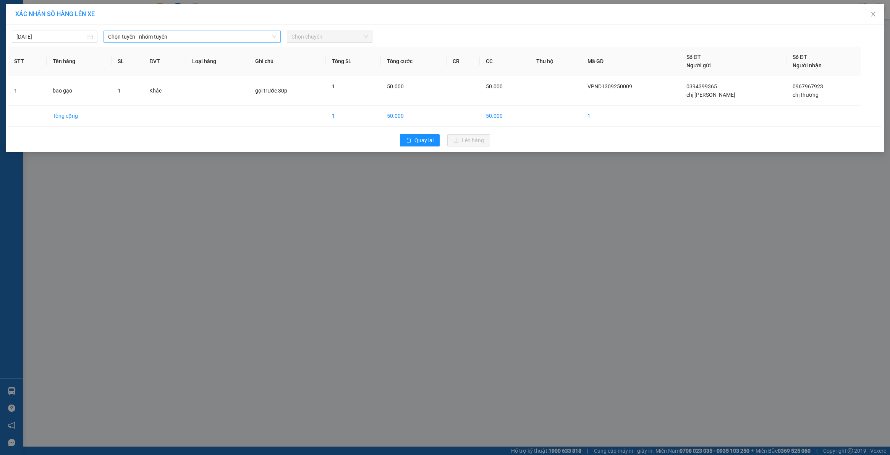
click at [146, 37] on span "Chọn tuyến - nhóm tuyến" at bounding box center [192, 36] width 168 height 11
drag, startPoint x: 147, startPoint y: 75, endPoint x: 196, endPoint y: 52, distance: 54.0
click at [149, 73] on li "Đắk Nông - Bến Xe Miền Đông Cũ" at bounding box center [192, 77] width 177 height 12
click at [329, 37] on span "Chọn chuyến" at bounding box center [330, 36] width 76 height 11
drag, startPoint x: 410, startPoint y: 177, endPoint x: 415, endPoint y: 176, distance: 5.0
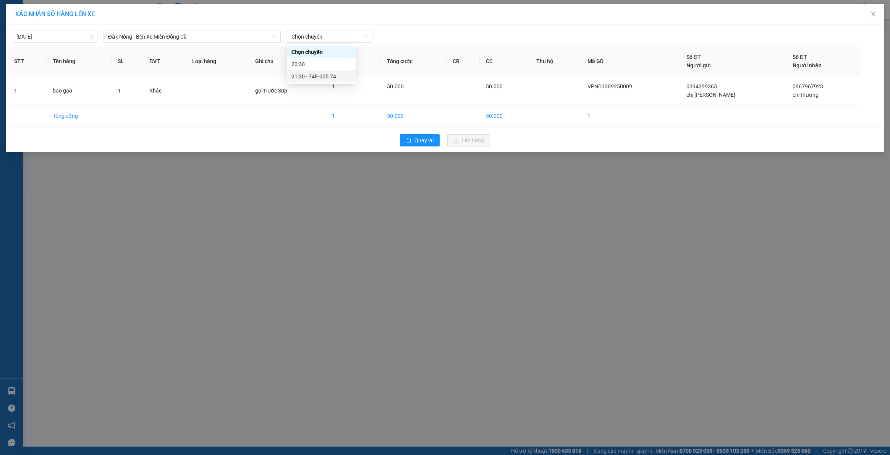
click at [415, 176] on div "XÁC NHẬN SỐ HÀNG LÊN XE [DATE] [GEOGRAPHIC_DATA] - Bến Xe Miền Đông Cũ LỌC THEO…" at bounding box center [445, 227] width 890 height 455
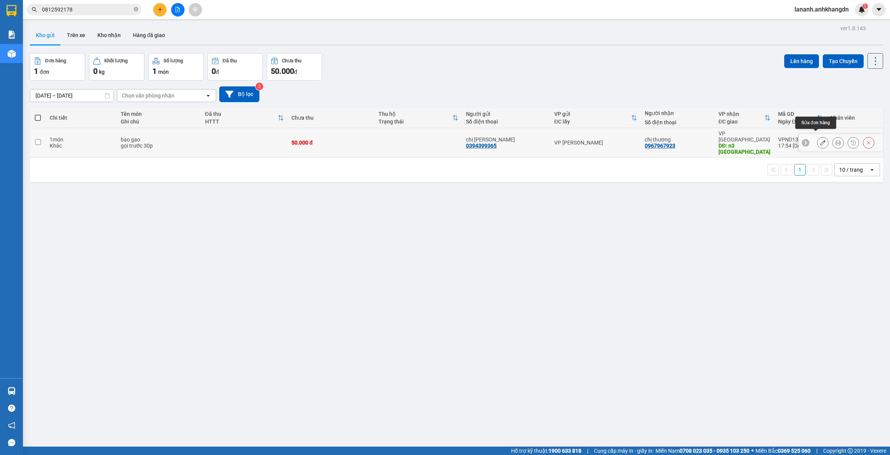
click at [820, 140] on icon at bounding box center [822, 142] width 5 height 5
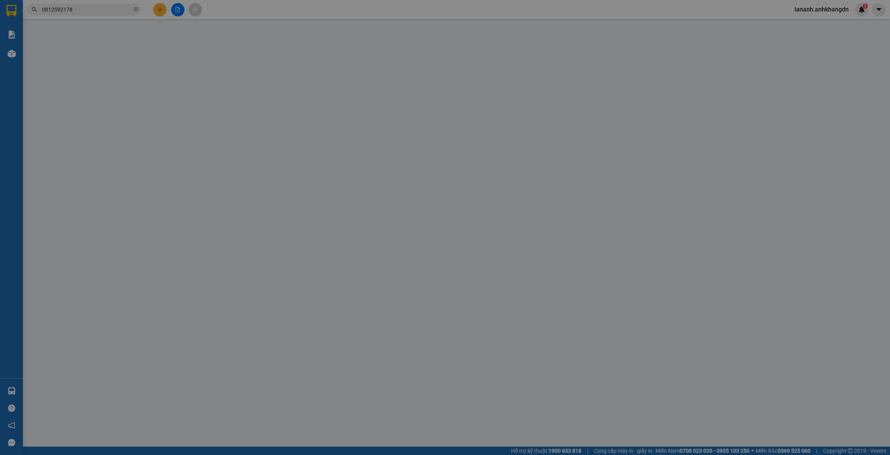
type input "0394399365"
type input "0967967923"
type input "n3 [GEOGRAPHIC_DATA]"
type input "50.000"
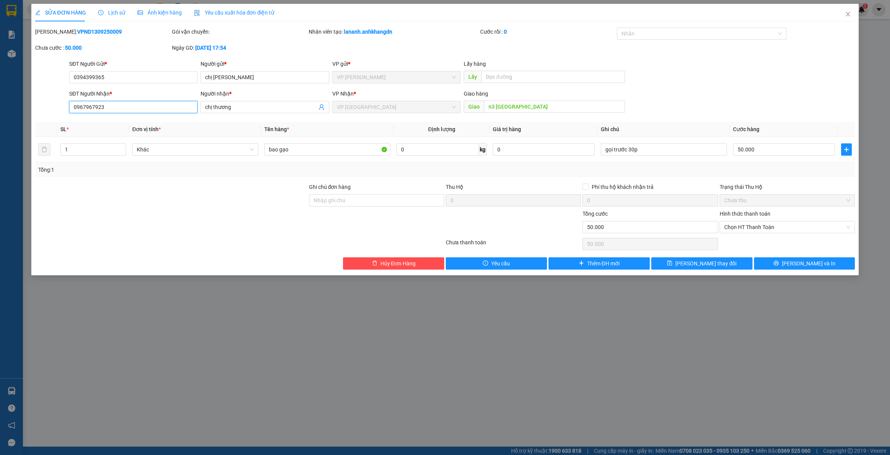
drag, startPoint x: 123, startPoint y: 111, endPoint x: -20, endPoint y: 126, distance: 143.7
click at [0, 126] on html "Kết quả tìm kiếm ( 306 ) Bộ lọc Mã ĐH Trạng thái Món hàng Thu hộ Tổng cước Chưa…" at bounding box center [445, 227] width 890 height 455
type input "0337673350"
click at [708, 264] on span "[PERSON_NAME] thay đổi" at bounding box center [706, 263] width 61 height 8
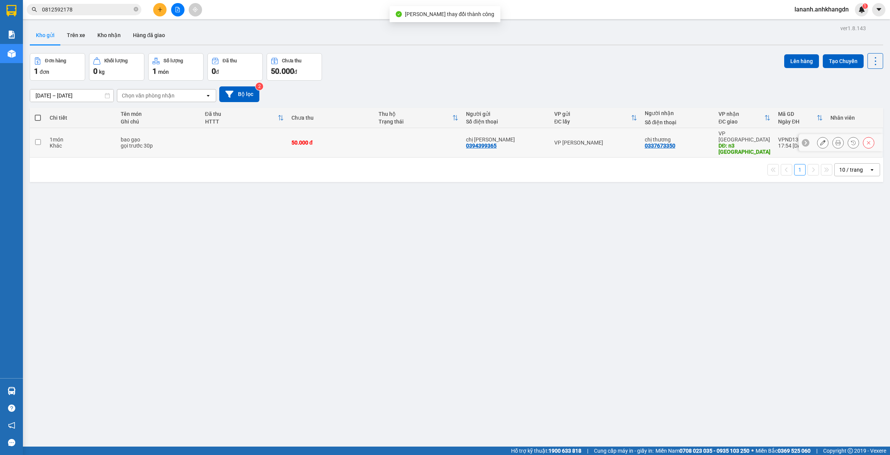
drag, startPoint x: 102, startPoint y: 135, endPoint x: 130, endPoint y: 121, distance: 32.0
click at [101, 136] on div "1 món" at bounding box center [81, 139] width 63 height 6
checkbox input "true"
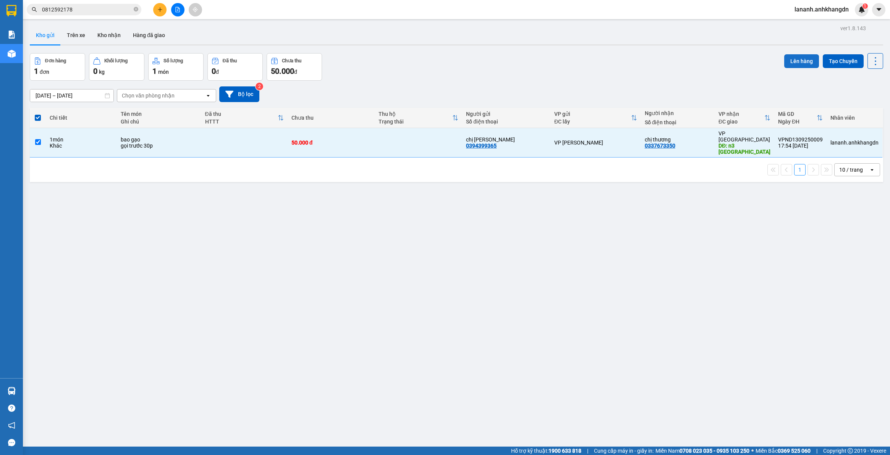
click at [786, 56] on button "Lên hàng" at bounding box center [801, 61] width 35 height 14
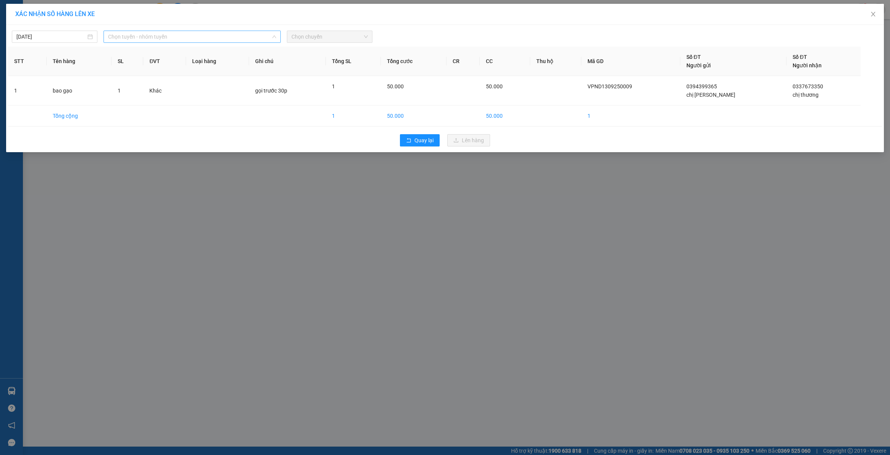
click at [165, 34] on span "Chọn tuyến - nhóm tuyến" at bounding box center [192, 36] width 168 height 11
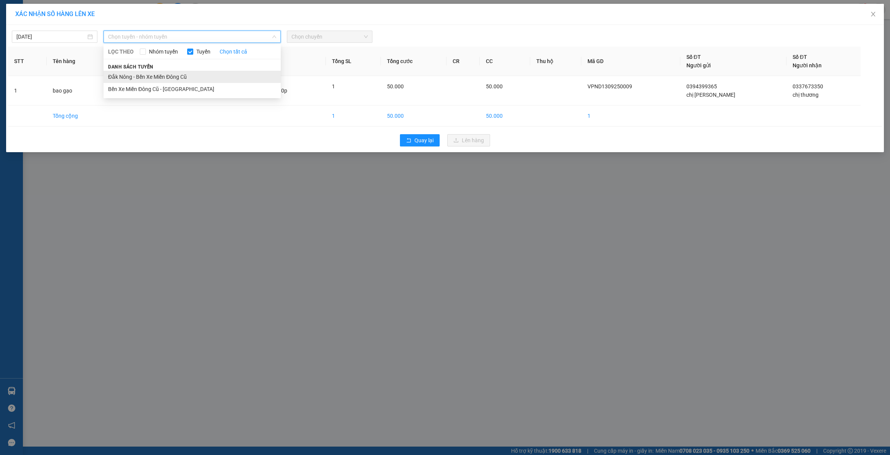
drag, startPoint x: 136, startPoint y: 75, endPoint x: 254, endPoint y: 69, distance: 117.8
click at [138, 73] on li "Đắk Nông - Bến Xe Miền Đông Cũ" at bounding box center [192, 77] width 177 height 12
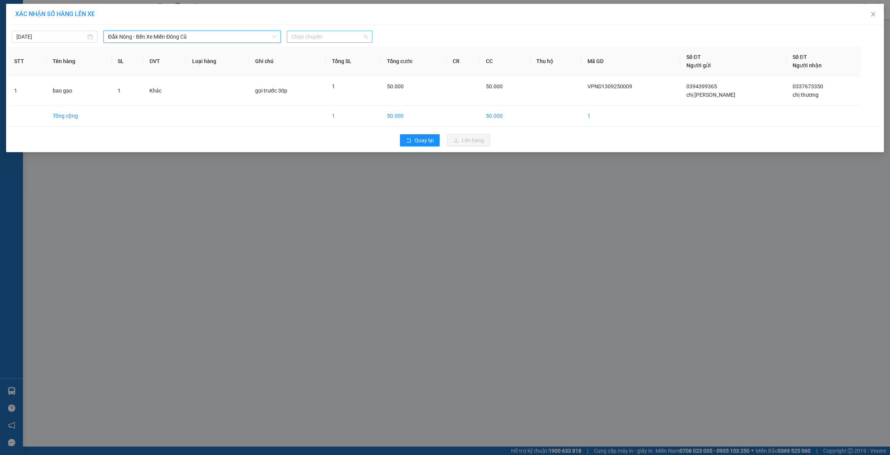
click at [316, 39] on span "Chọn chuyến" at bounding box center [330, 36] width 76 height 11
drag, startPoint x: 312, startPoint y: 79, endPoint x: 319, endPoint y: 79, distance: 6.9
click at [313, 79] on div "21:30 - 74F-005.74" at bounding box center [322, 76] width 60 height 8
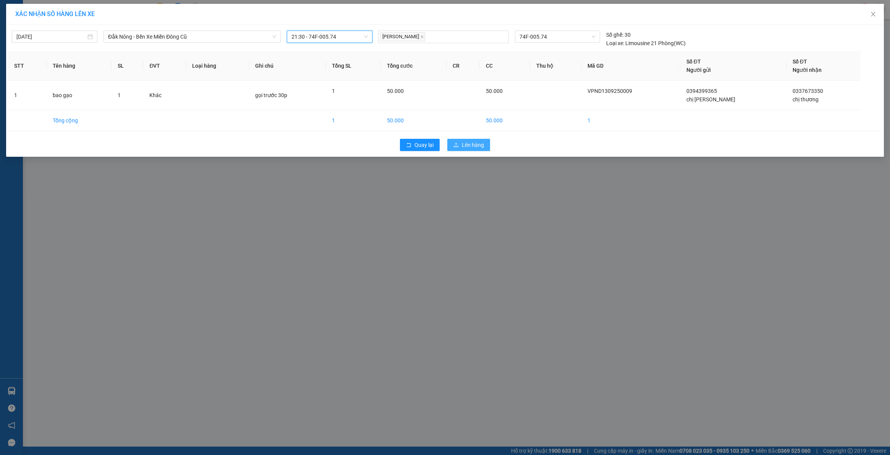
drag, startPoint x: 477, startPoint y: 145, endPoint x: 473, endPoint y: 140, distance: 6.8
click at [476, 145] on span "Lên hàng" at bounding box center [473, 145] width 22 height 8
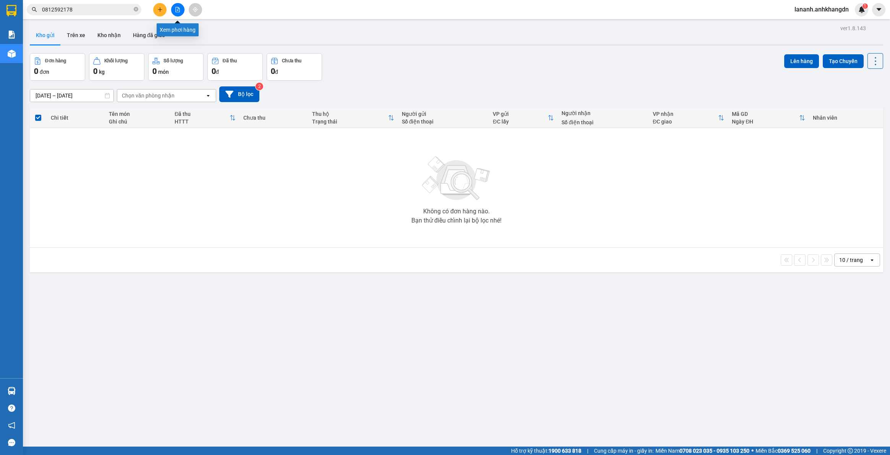
click at [175, 10] on icon "file-add" at bounding box center [177, 9] width 5 height 5
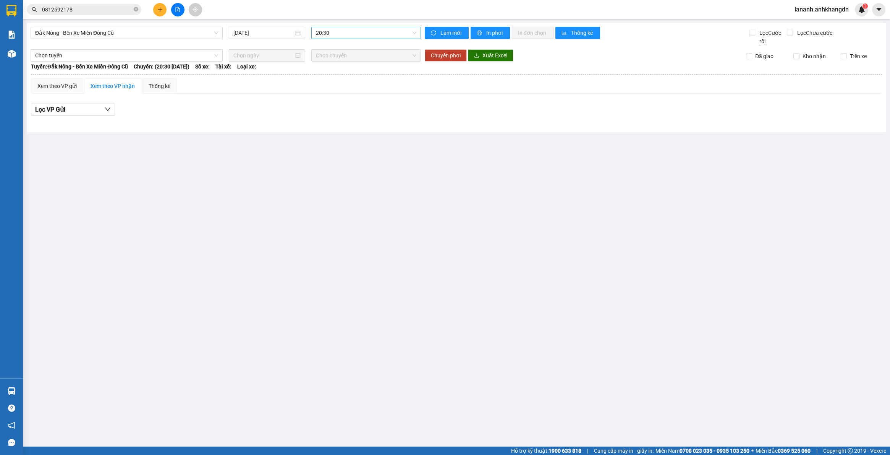
click at [373, 36] on span "20:30" at bounding box center [366, 32] width 100 height 11
click at [358, 69] on div "21:30 - 74F-005.74" at bounding box center [346, 72] width 60 height 8
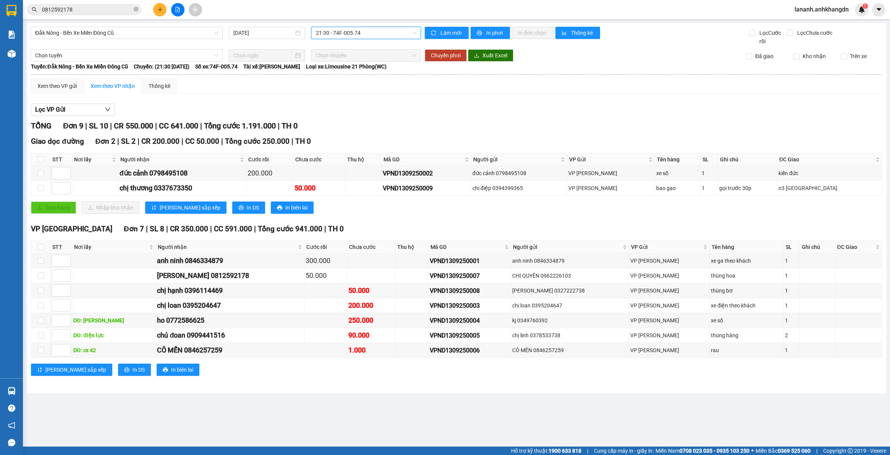
click at [159, 10] on icon "plus" at bounding box center [159, 9] width 5 height 5
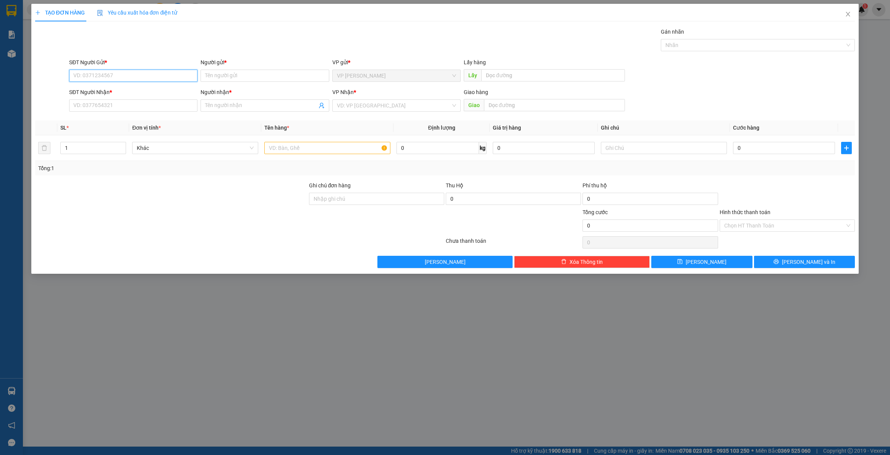
paste input "0333550427"
type input "0333550427"
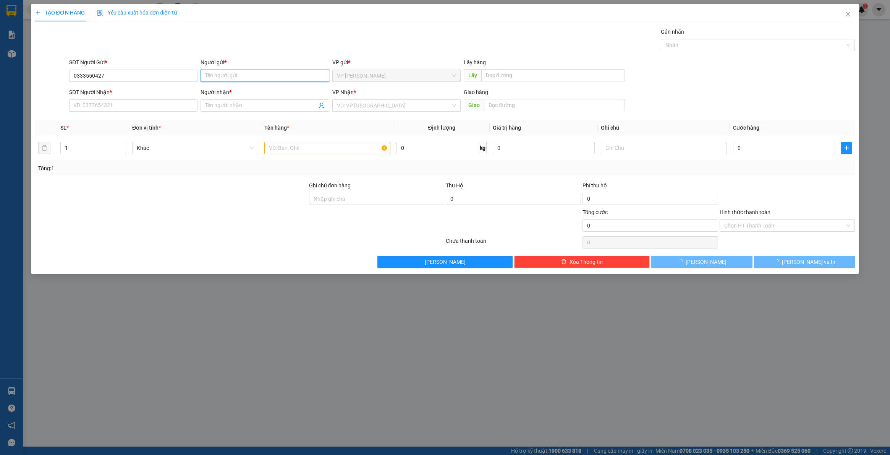
click at [223, 75] on input "Người gửi *" at bounding box center [265, 76] width 128 height 12
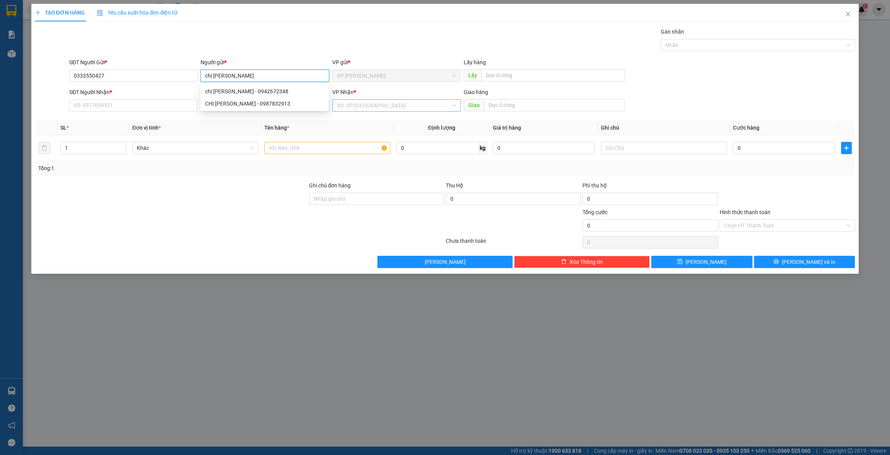
type input "chị [PERSON_NAME]"
click at [412, 110] on input "search" at bounding box center [394, 105] width 114 height 11
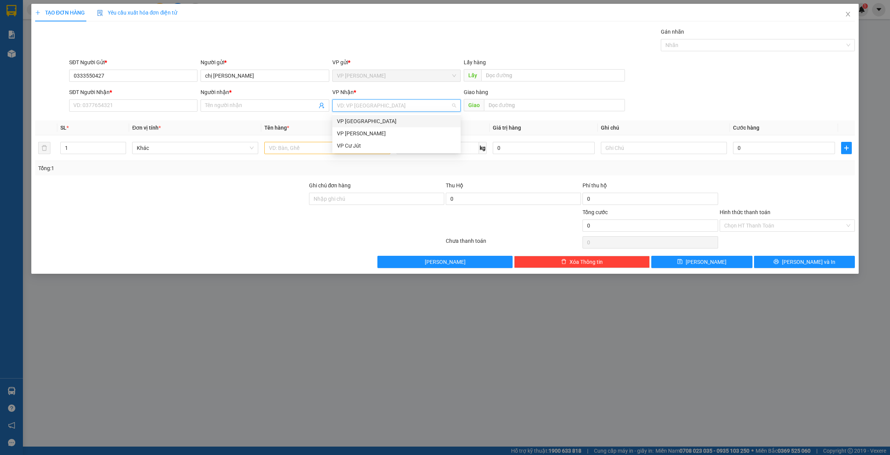
drag, startPoint x: 355, startPoint y: 123, endPoint x: 308, endPoint y: 117, distance: 46.5
click at [354, 122] on div "VP [GEOGRAPHIC_DATA]" at bounding box center [396, 121] width 119 height 8
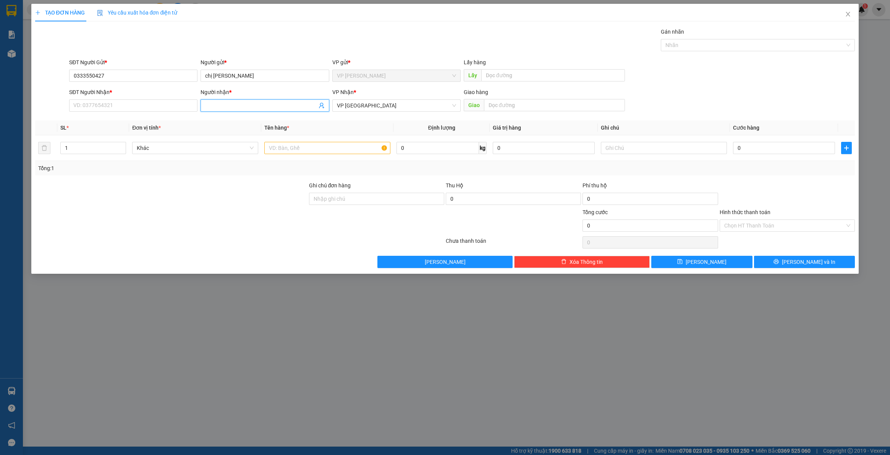
click at [275, 108] on input "Người nhận *" at bounding box center [261, 105] width 112 height 8
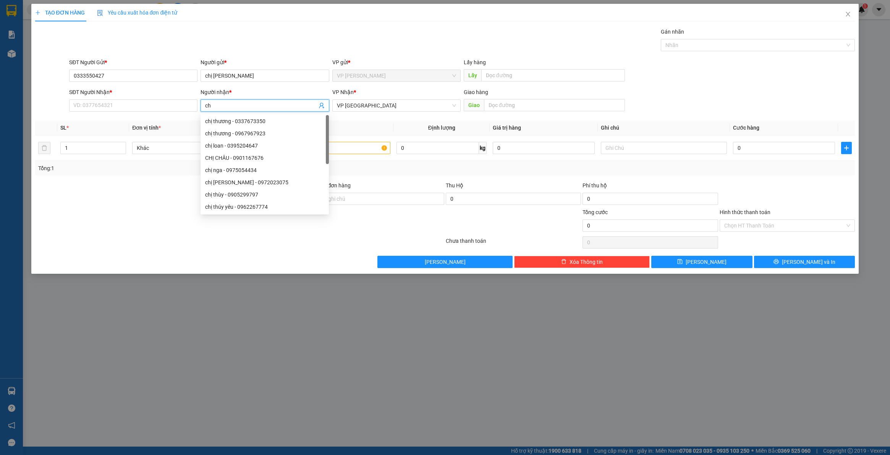
type input "c"
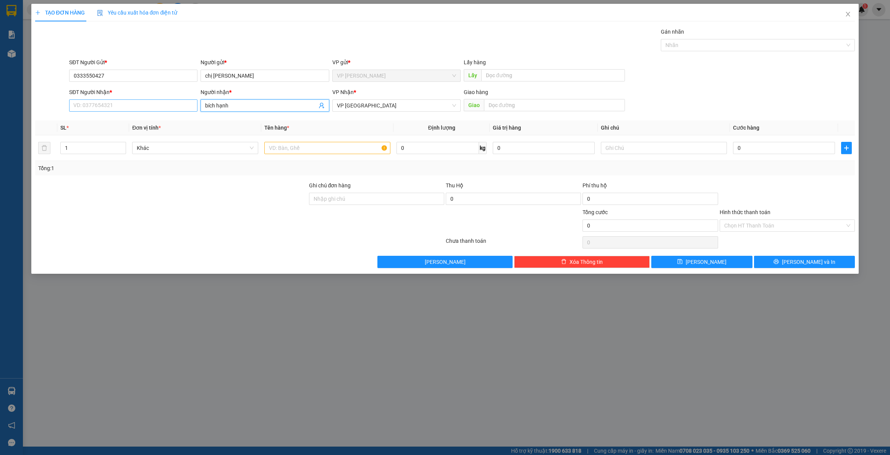
type input "bích hạnh"
click at [118, 109] on input "SĐT Người Nhận *" at bounding box center [133, 105] width 128 height 12
click at [118, 125] on div "0396114469 - chị hạnh" at bounding box center [133, 121] width 119 height 8
type input "0396114469"
type input "chị [PERSON_NAME]"
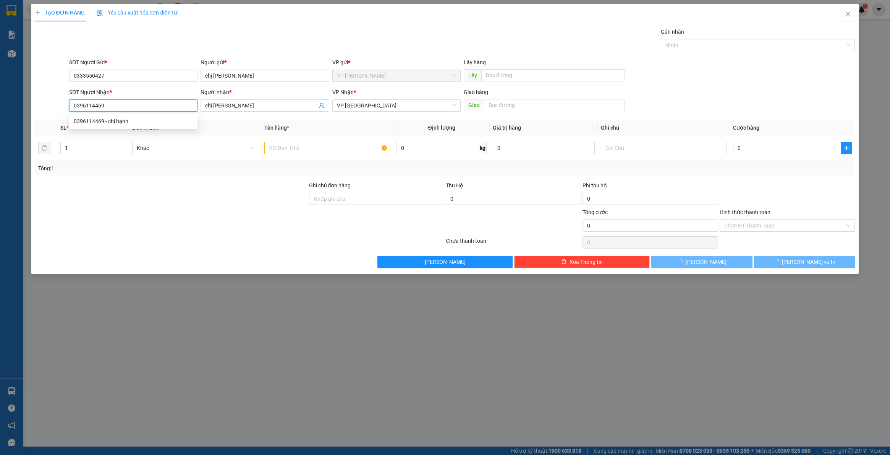
type input "50.000"
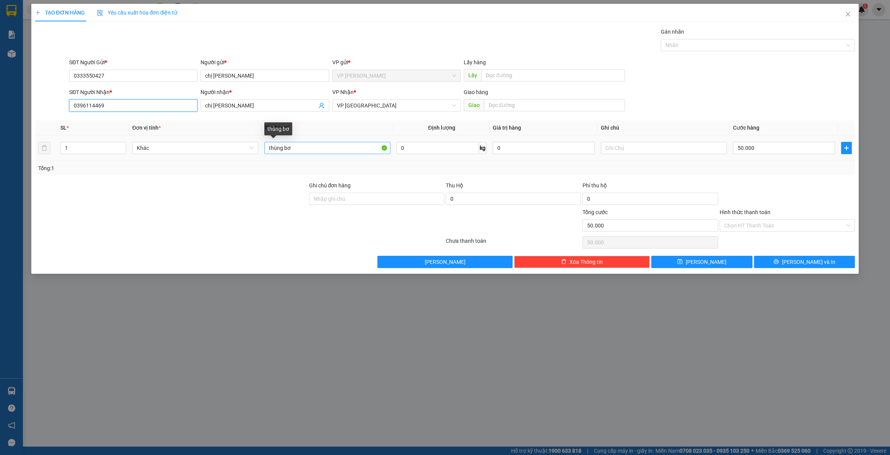
type input "0396114469"
drag, startPoint x: 318, startPoint y: 146, endPoint x: 190, endPoint y: 152, distance: 127.4
click at [207, 152] on tr "1 Khác thùng bơ 0 kg 0 50.000" at bounding box center [445, 148] width 820 height 26
type input "bao bắp"
click at [761, 150] on input "50.000" at bounding box center [784, 148] width 102 height 12
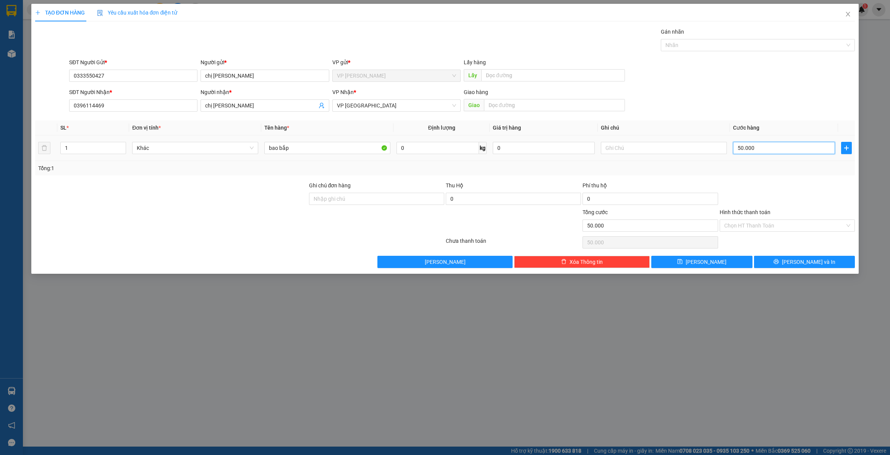
type input "1"
type input "10"
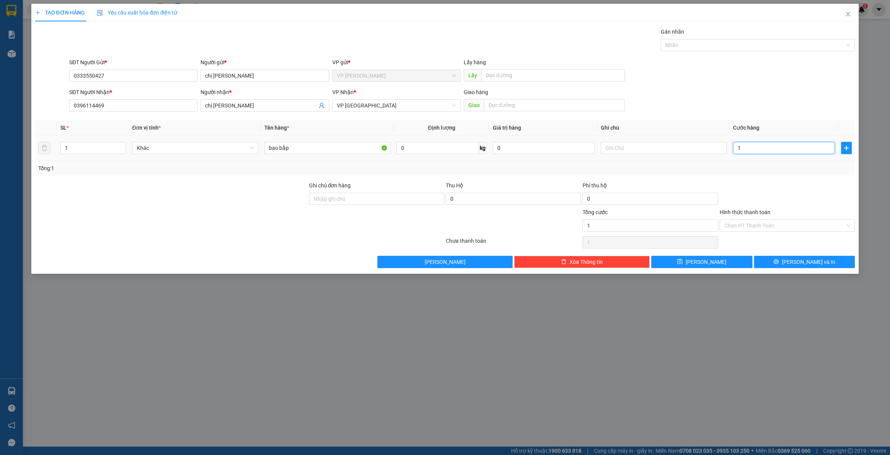
type input "10"
type input "100"
type input "1.000"
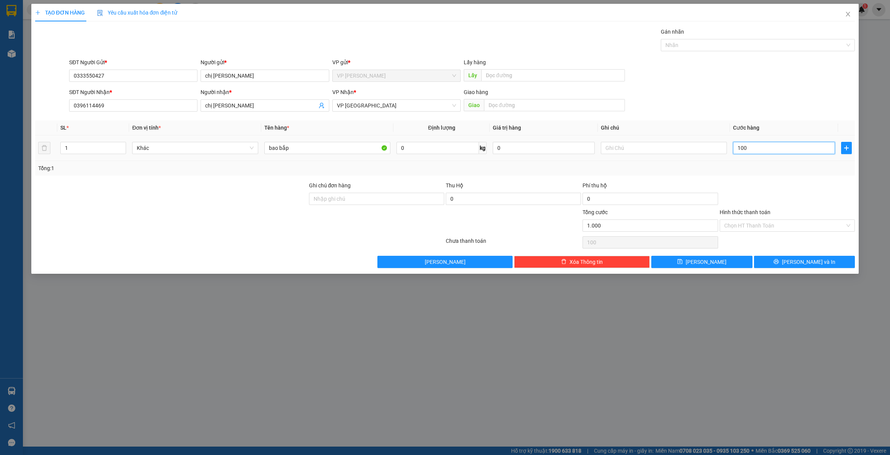
type input "1.000"
type input "10.000"
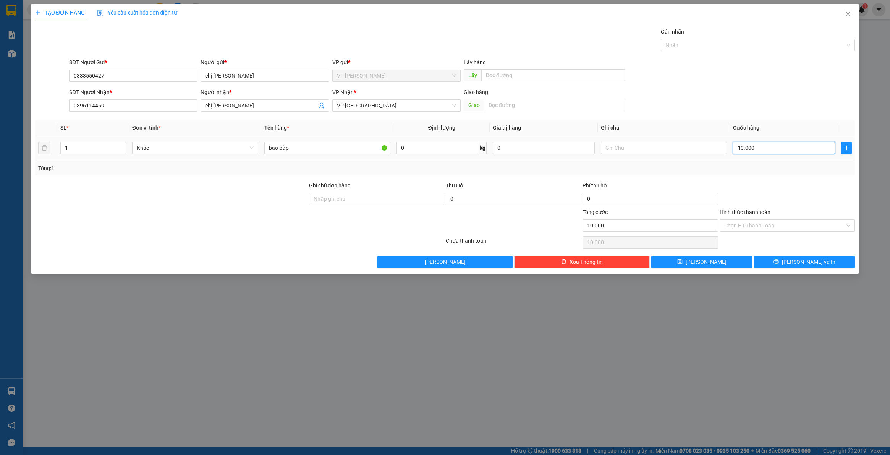
type input "100.000"
click at [718, 260] on button "[PERSON_NAME]" at bounding box center [701, 262] width 101 height 12
type input "0"
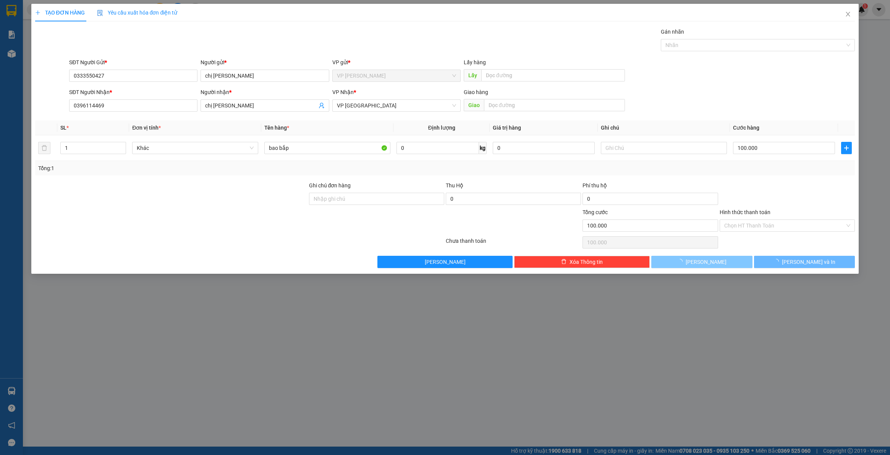
type input "0"
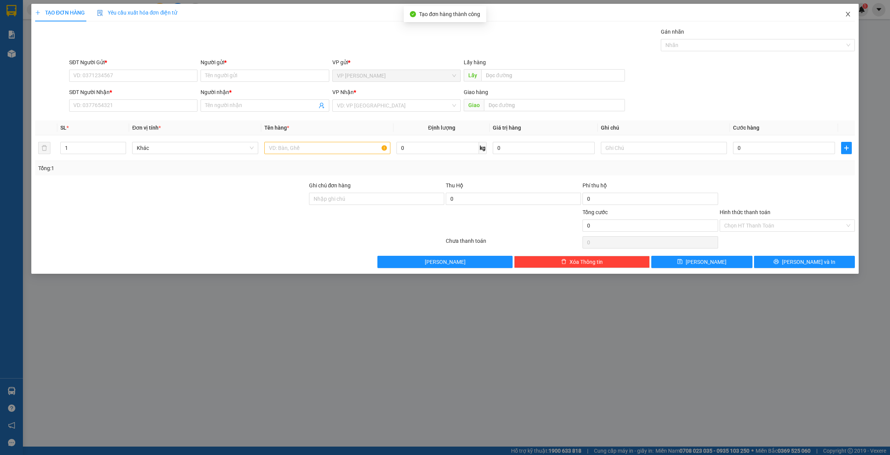
click at [845, 14] on icon "close" at bounding box center [848, 14] width 6 height 6
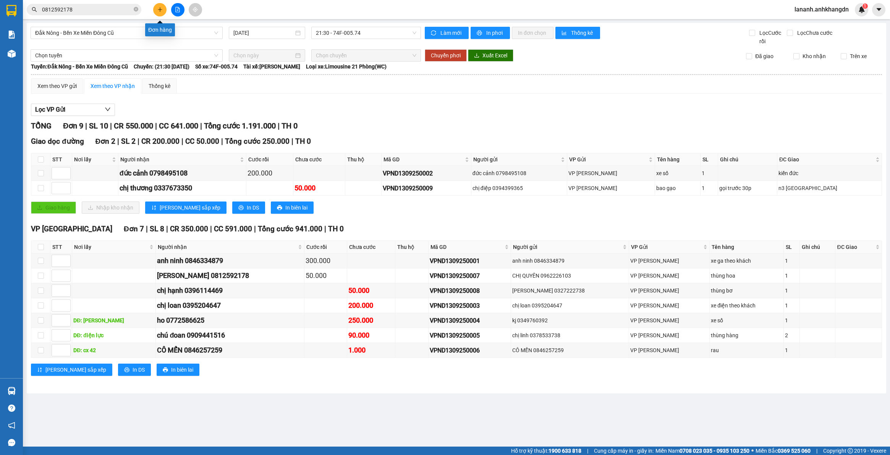
click at [165, 8] on button at bounding box center [159, 9] width 13 height 13
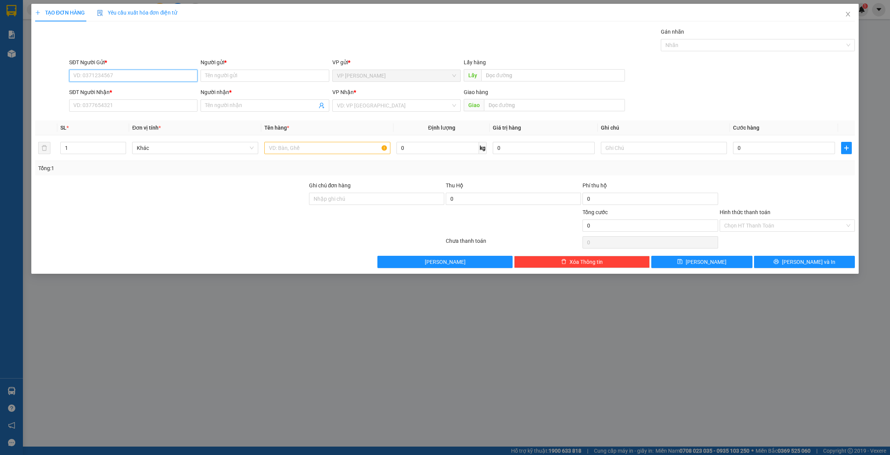
paste input "0906594779"
type input "0906594779"
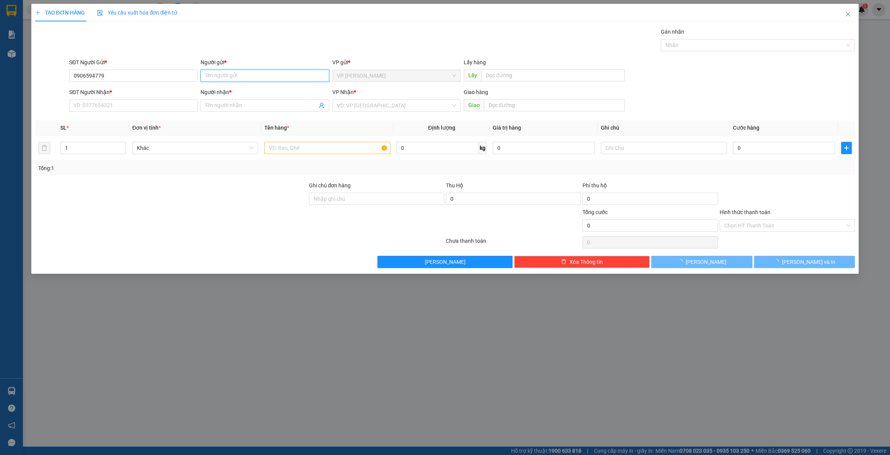
click at [261, 75] on input "Người gửi *" at bounding box center [265, 76] width 128 height 12
type input "lan rừng"
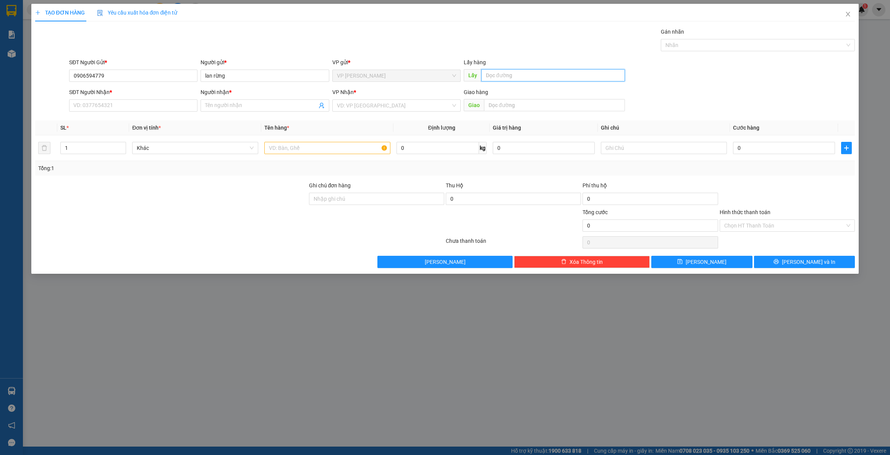
click at [510, 73] on input "text" at bounding box center [553, 75] width 144 height 12
type input "b"
type input "[PERSON_NAME]"
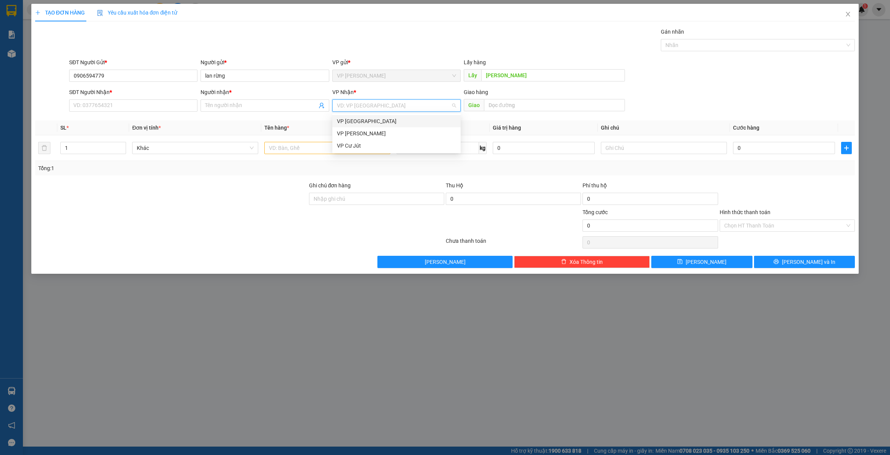
click at [375, 104] on input "search" at bounding box center [394, 105] width 114 height 11
click at [367, 120] on div "VP [GEOGRAPHIC_DATA]" at bounding box center [396, 121] width 119 height 8
drag, startPoint x: 159, startPoint y: 108, endPoint x: 180, endPoint y: 102, distance: 21.9
click at [159, 107] on input "SĐT Người Nhận *" at bounding box center [133, 105] width 128 height 12
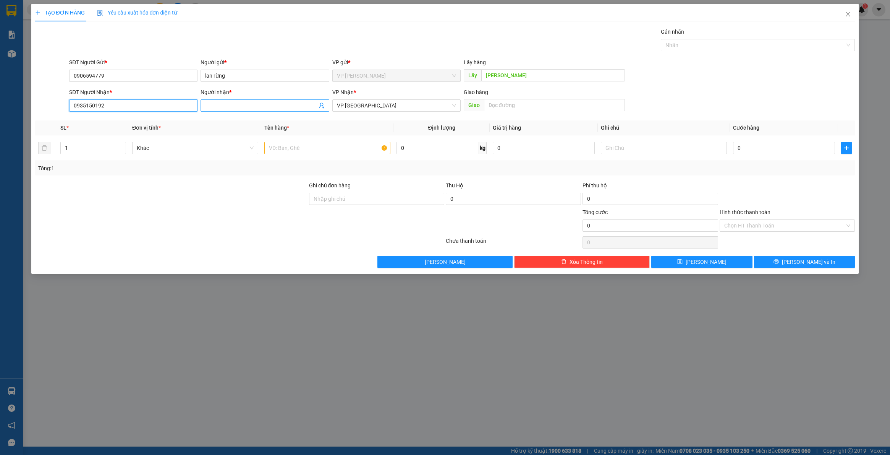
type input "0935150192"
click at [258, 106] on input "Người nhận *" at bounding box center [261, 105] width 112 height 8
type input "c"
type input "chị bích"
click at [331, 148] on input "text" at bounding box center [327, 148] width 126 height 12
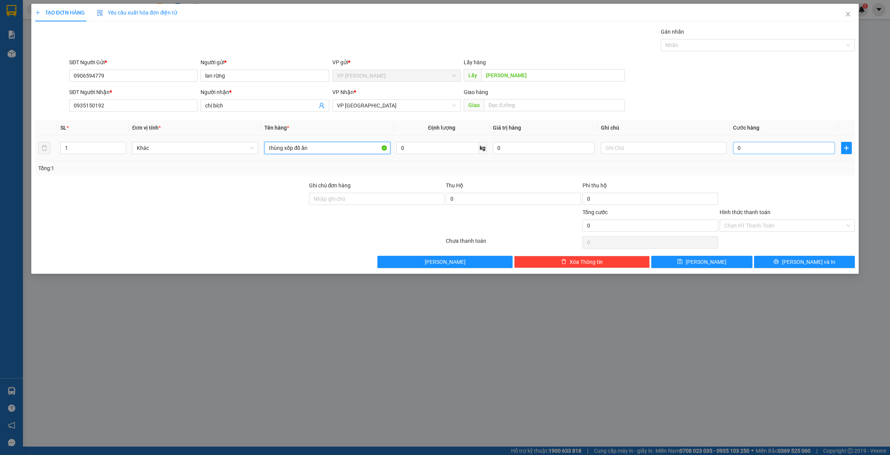
type input "thùng xốp đồ ăn"
click at [763, 149] on input "0" at bounding box center [784, 148] width 102 height 12
type input "5"
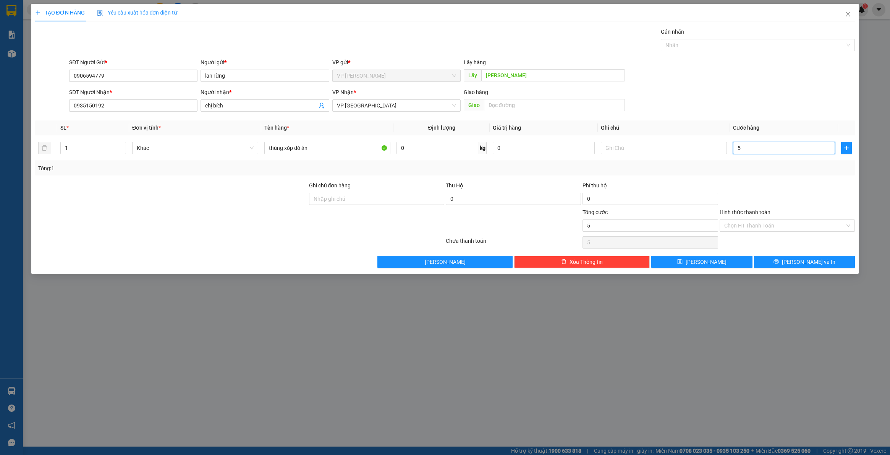
type input "50"
type input "500"
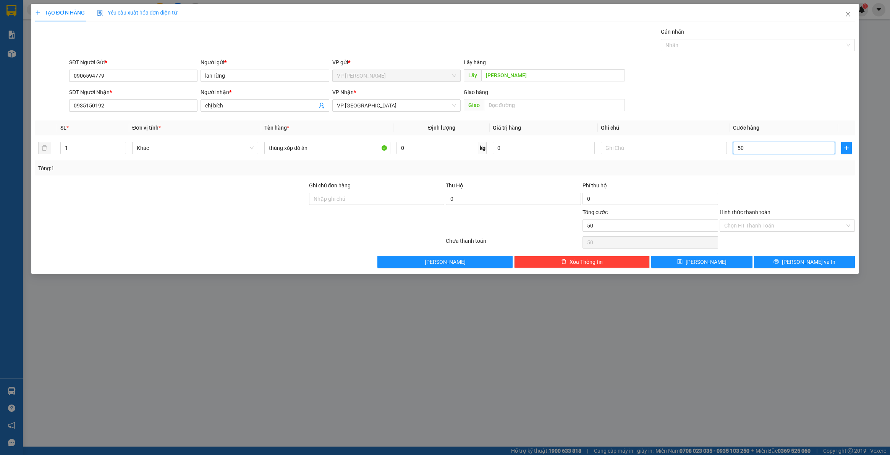
type input "500"
type input "5.000"
type input "50.000"
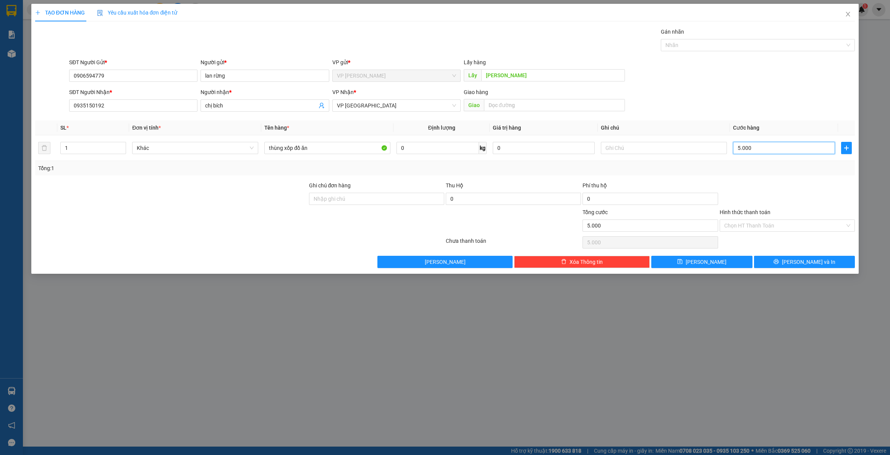
type input "50.000"
click at [503, 109] on input "text" at bounding box center [554, 105] width 141 height 12
type input "trung cư lakasa quận 7 tphcm"
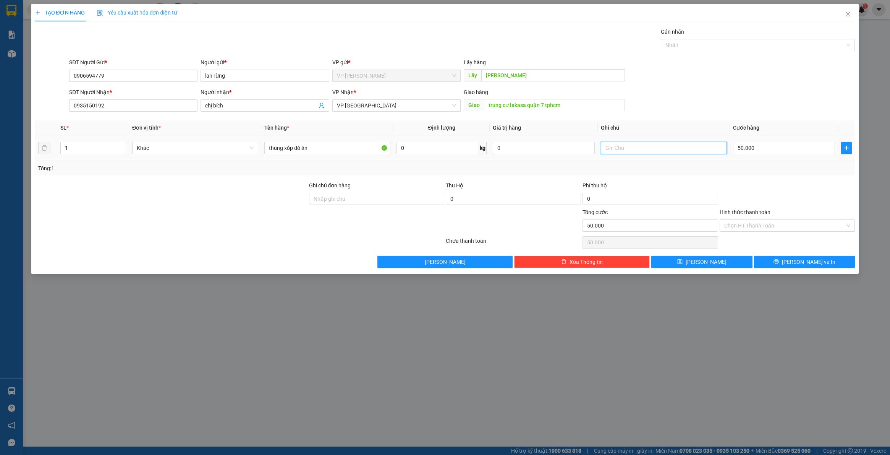
click at [638, 150] on input "text" at bounding box center [664, 148] width 126 height 12
type input "giao hàng sớm"
click at [705, 262] on span "[PERSON_NAME]" at bounding box center [706, 262] width 41 height 8
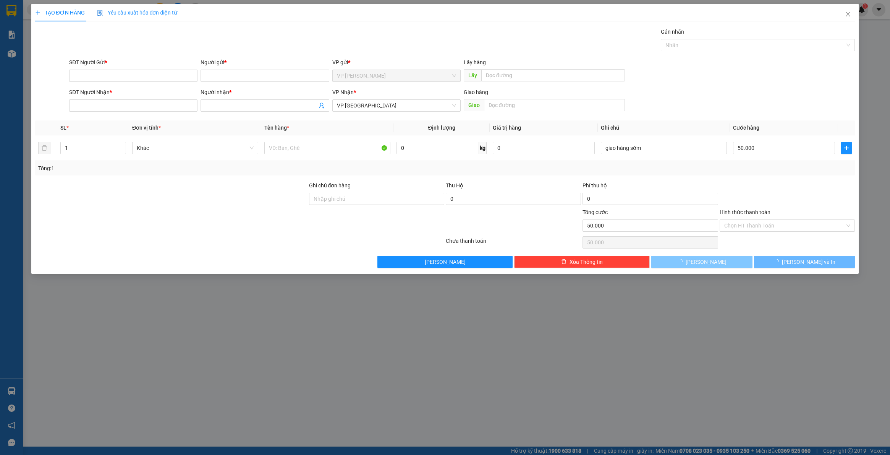
type input "0"
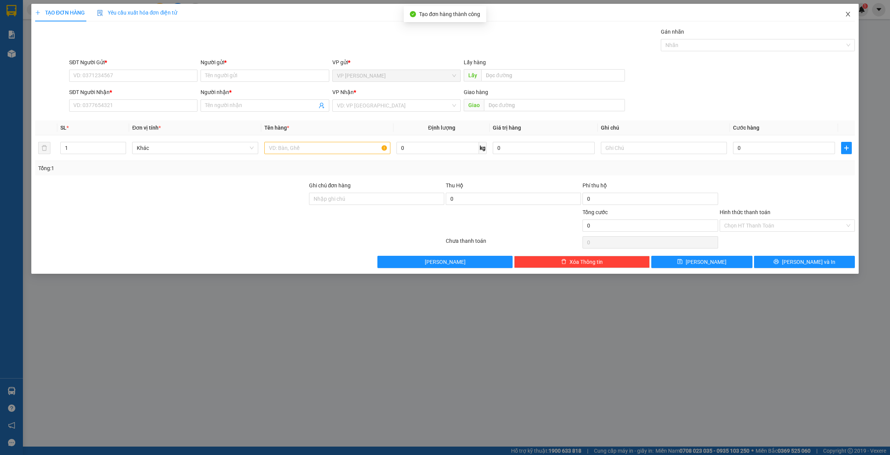
click at [849, 12] on icon "close" at bounding box center [848, 14] width 6 height 6
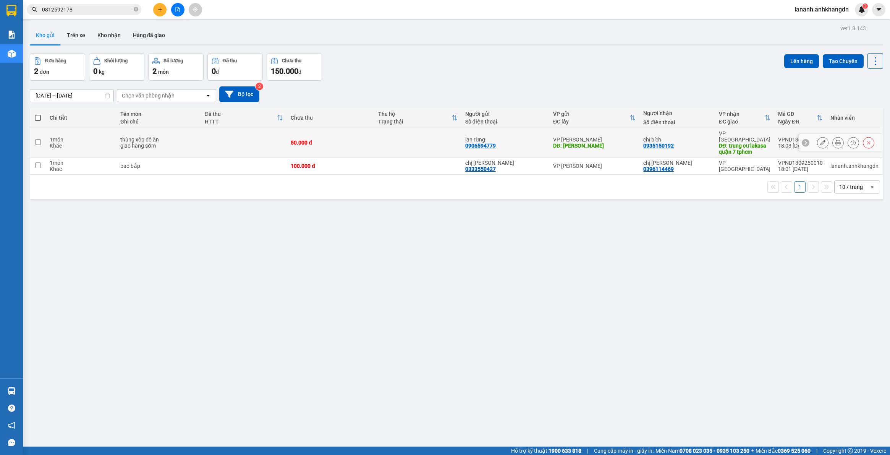
click at [44, 140] on td at bounding box center [38, 142] width 16 height 29
checkbox input "true"
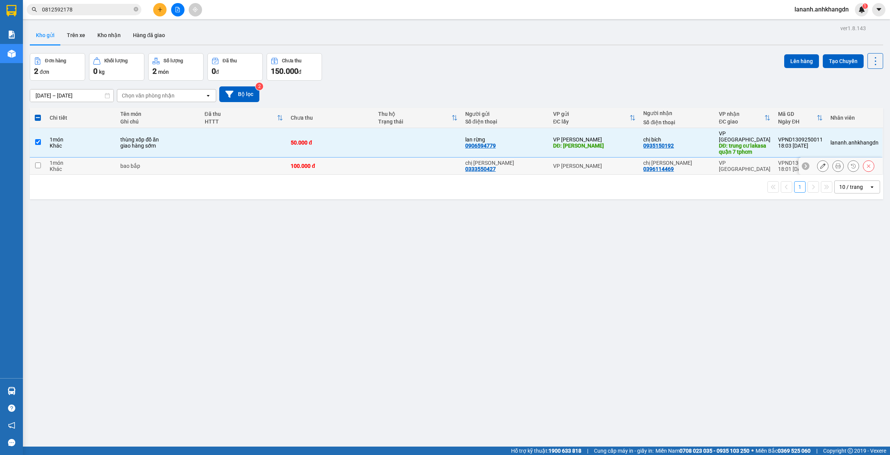
click at [39, 157] on td at bounding box center [38, 165] width 16 height 17
checkbox input "true"
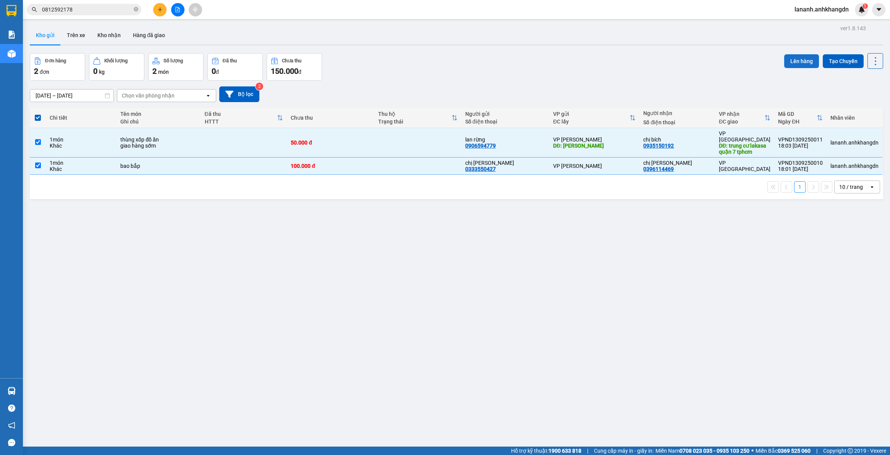
click at [794, 62] on button "Lên hàng" at bounding box center [801, 61] width 35 height 14
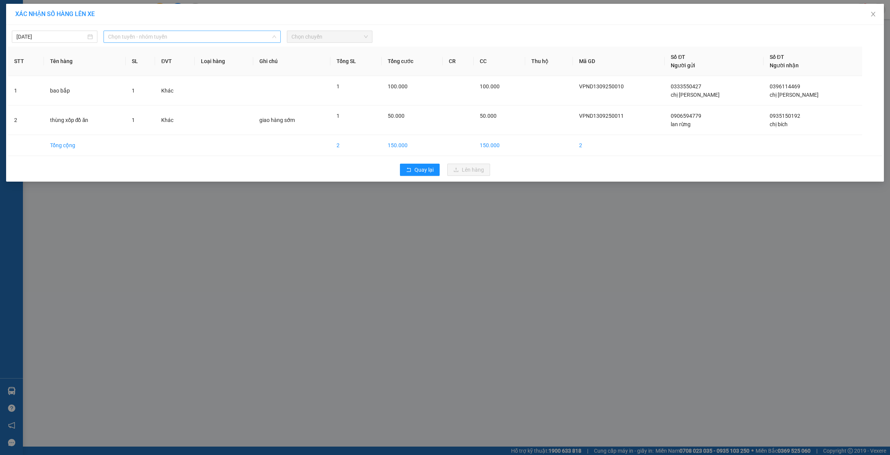
click at [207, 33] on span "Chọn tuyến - nhóm tuyến" at bounding box center [192, 36] width 168 height 11
drag, startPoint x: 163, startPoint y: 80, endPoint x: 262, endPoint y: 46, distance: 104.3
click at [163, 78] on li "Đắk Nông - Bến Xe Miền Đông Cũ" at bounding box center [192, 77] width 177 height 12
click at [320, 37] on span "Chọn chuyến" at bounding box center [330, 36] width 76 height 11
click at [324, 75] on div "21:30 - 74F-005.74" at bounding box center [322, 76] width 60 height 8
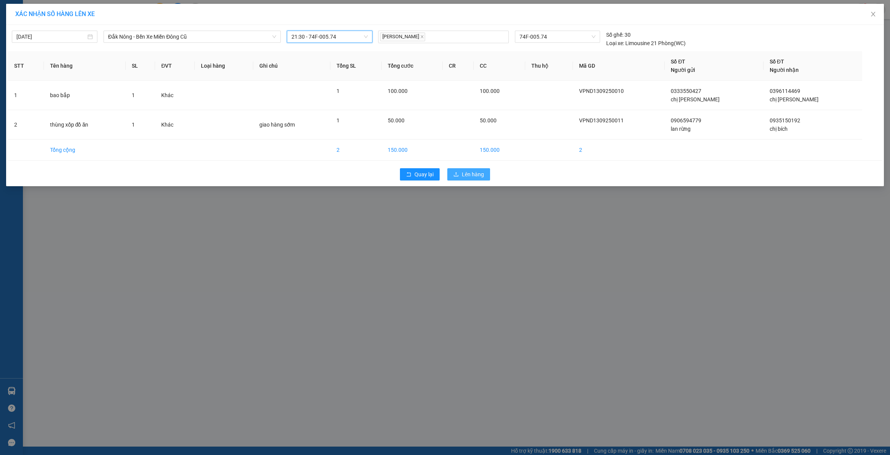
click at [486, 172] on button "Lên hàng" at bounding box center [468, 174] width 43 height 12
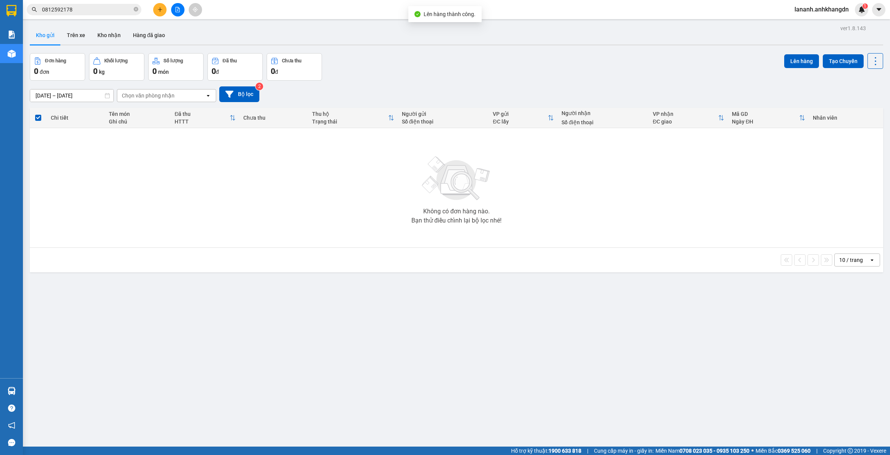
click at [172, 6] on button at bounding box center [177, 9] width 13 height 13
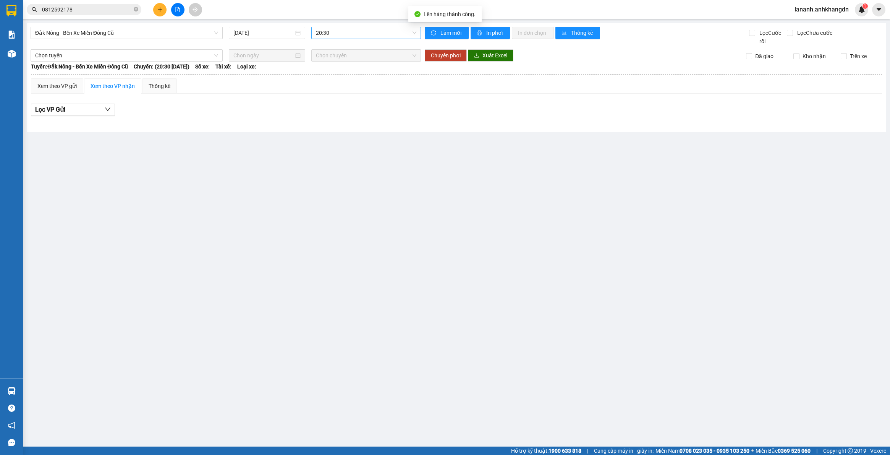
click at [384, 34] on span "20:30" at bounding box center [366, 32] width 100 height 11
drag, startPoint x: 350, startPoint y: 70, endPoint x: 358, endPoint y: 60, distance: 11.9
click at [351, 68] on div "21:30 - 74F-005.74" at bounding box center [346, 72] width 60 height 8
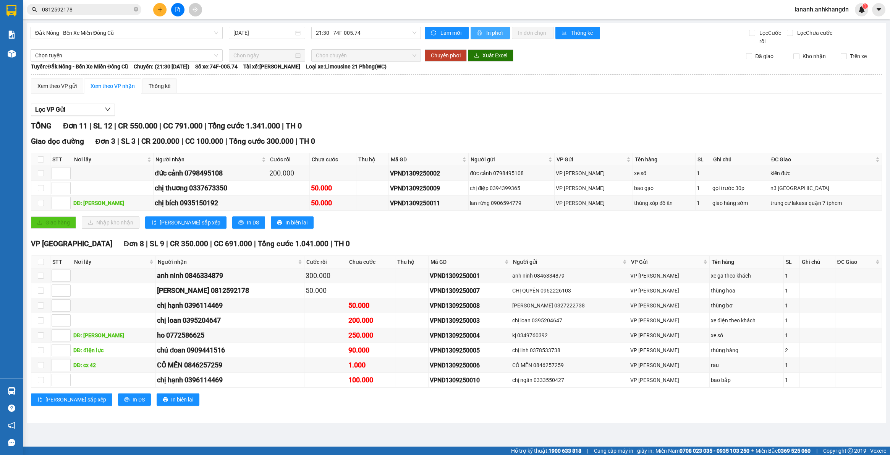
click at [489, 32] on span "In phơi" at bounding box center [495, 33] width 18 height 8
